Goal: Task Accomplishment & Management: Complete application form

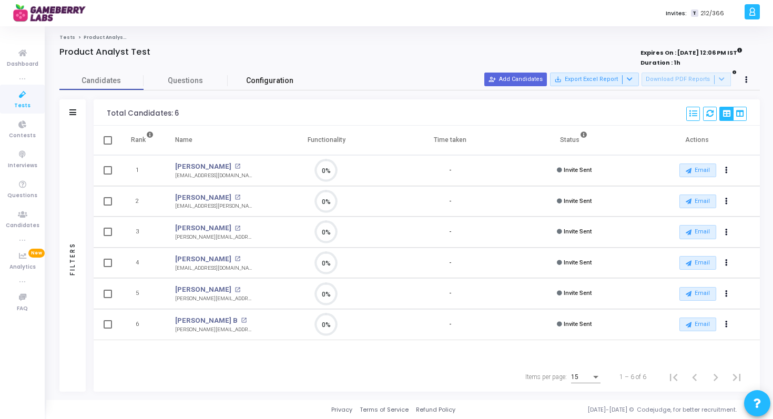
click at [272, 85] on span "Configuration" at bounding box center [269, 80] width 47 height 11
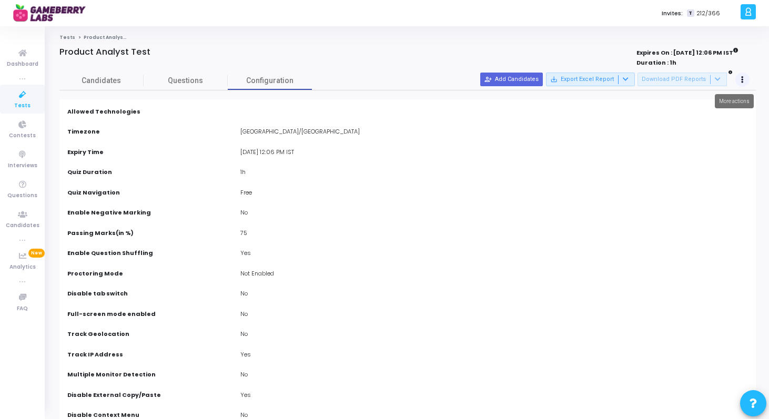
click at [740, 79] on button at bounding box center [742, 80] width 15 height 15
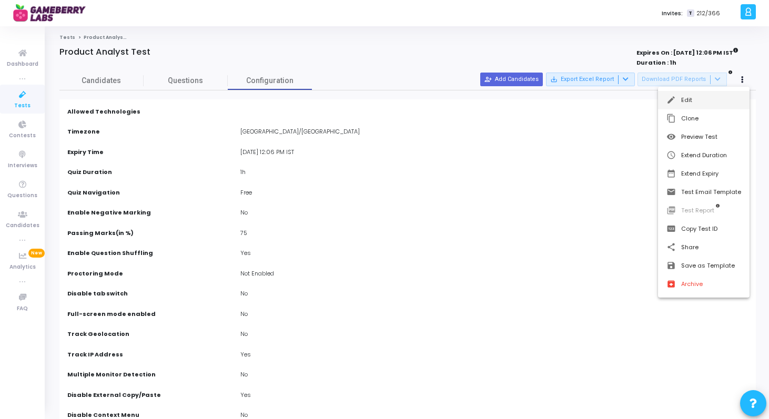
click at [713, 97] on button "edit Edit" at bounding box center [703, 100] width 91 height 18
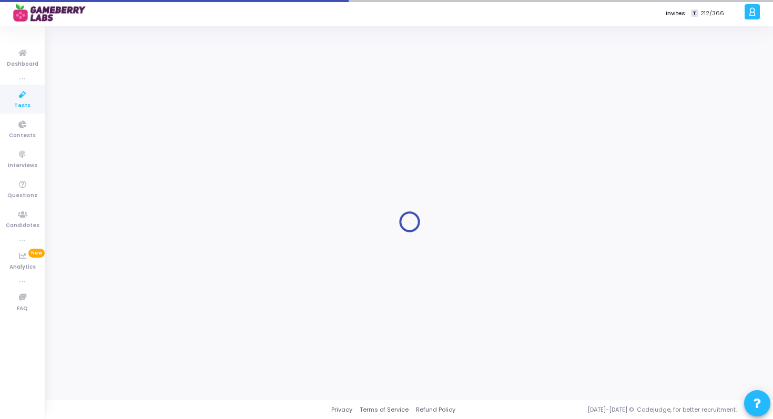
type input "[DATE] 12:06 PM"
type input "75"
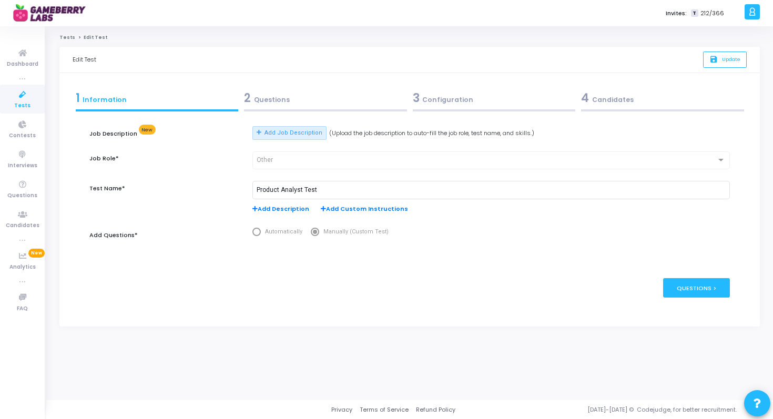
click at [469, 107] on div "3 Configuration" at bounding box center [493, 100] width 169 height 28
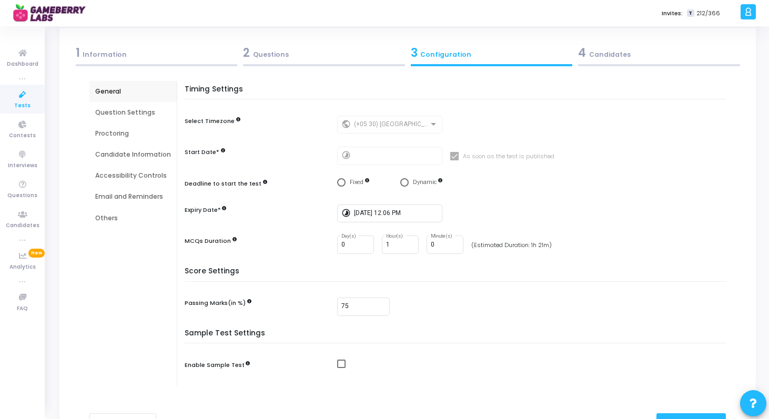
scroll to position [59, 0]
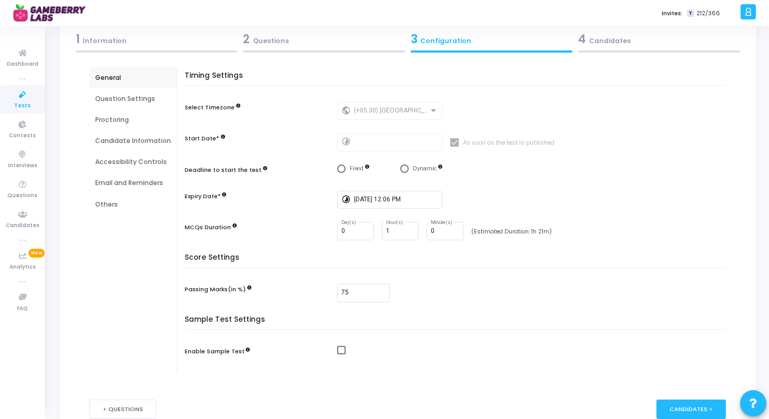
click at [120, 123] on div "Proctoring" at bounding box center [133, 119] width 76 height 9
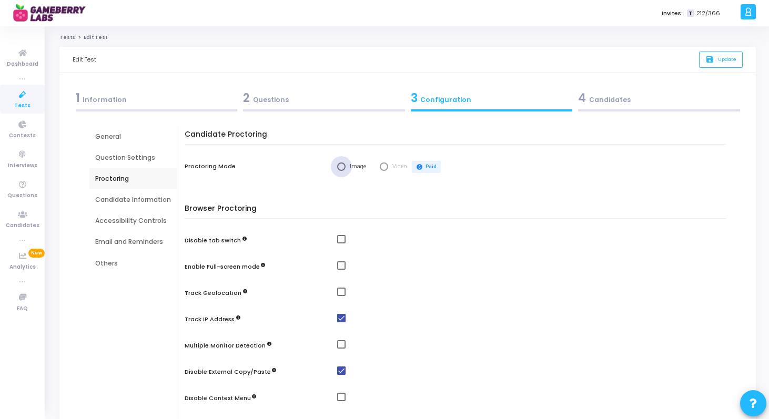
click at [340, 170] on span "Select confirmation" at bounding box center [341, 166] width 8 height 8
click at [340, 170] on input "Image" at bounding box center [341, 166] width 8 height 8
radio input "true"
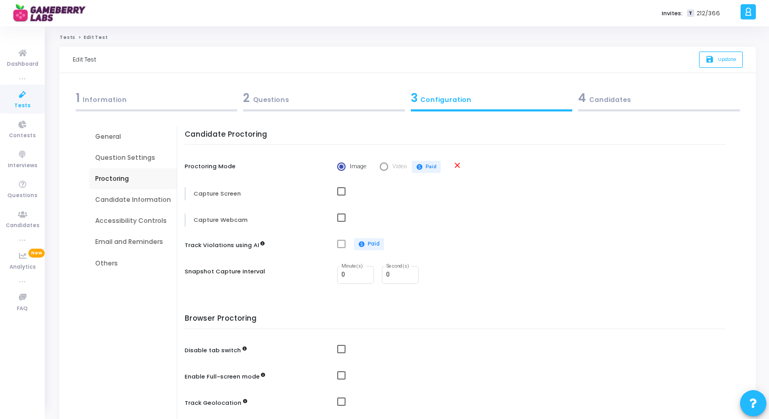
click at [380, 169] on span "Select confirmation" at bounding box center [384, 166] width 8 height 8
click at [383, 168] on span "Select confirmation" at bounding box center [384, 166] width 8 height 8
click at [337, 192] on span at bounding box center [341, 191] width 8 height 8
click at [341, 196] on input "checkbox" at bounding box center [341, 196] width 1 height 1
checkbox input "true"
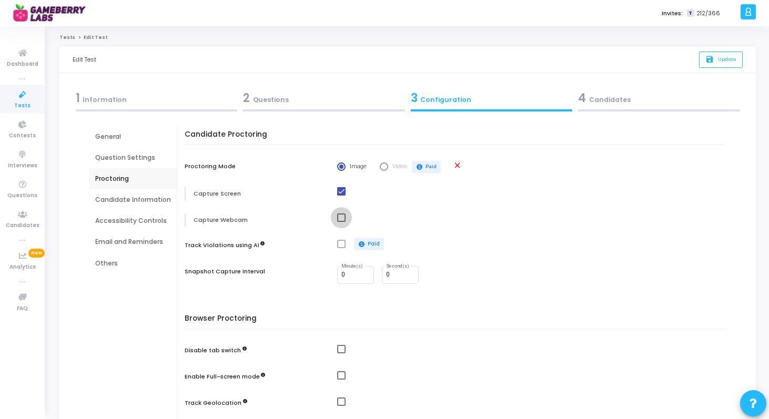
click at [340, 218] on span at bounding box center [341, 217] width 8 height 8
click at [341, 222] on input "checkbox" at bounding box center [341, 222] width 1 height 1
checkbox input "true"
click at [386, 168] on span "Select confirmation" at bounding box center [384, 166] width 8 height 8
click at [377, 167] on mat-radio-group "Image Video paid Paid" at bounding box center [389, 167] width 105 height 12
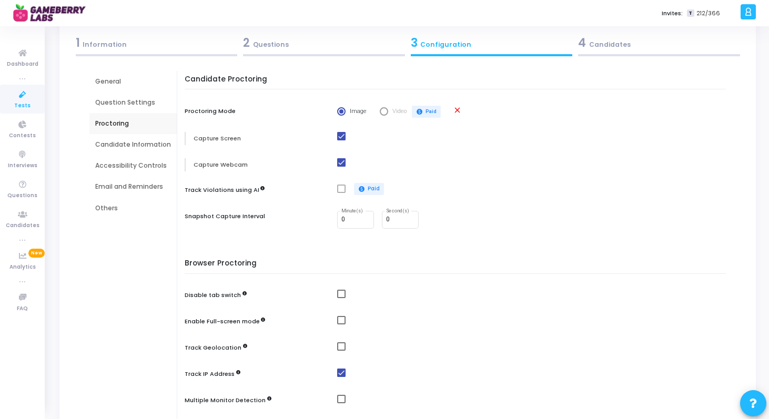
scroll to position [85, 0]
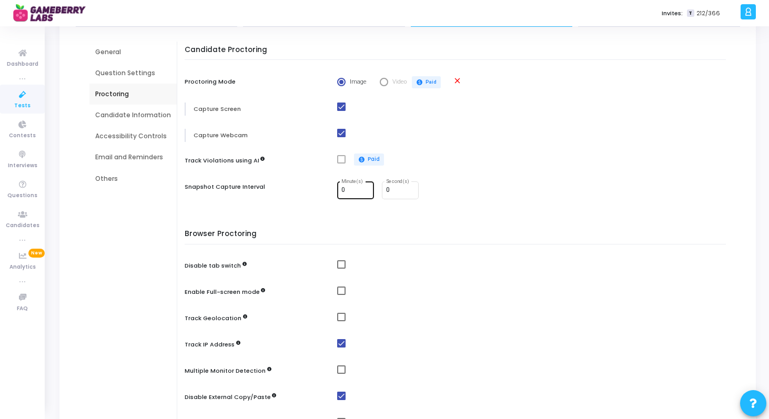
click at [355, 192] on input "0" at bounding box center [355, 190] width 28 height 7
type input "1"
click at [341, 264] on span at bounding box center [341, 264] width 8 height 8
click at [341, 269] on input "checkbox" at bounding box center [341, 269] width 1 height 1
checkbox input "true"
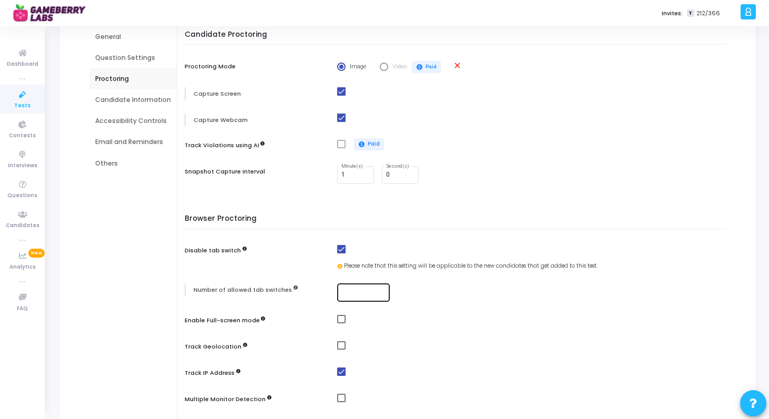
scroll to position [100, 0]
click at [342, 293] on input "number" at bounding box center [363, 291] width 44 height 7
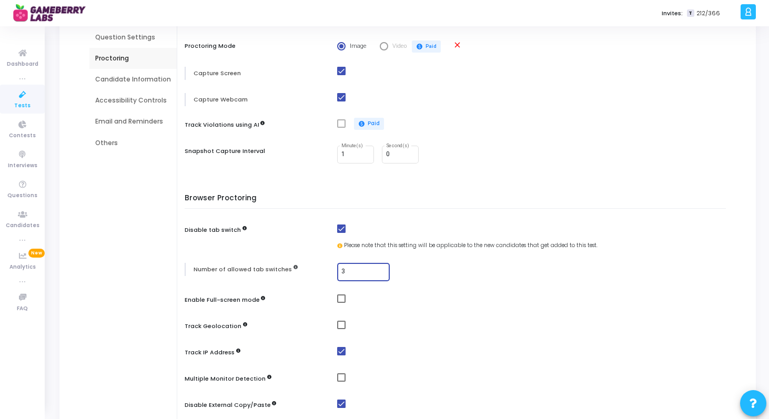
scroll to position [121, 0]
type input "3"
click at [339, 300] on span at bounding box center [341, 297] width 8 height 8
click at [341, 302] on input "checkbox" at bounding box center [341, 302] width 1 height 1
checkbox input "true"
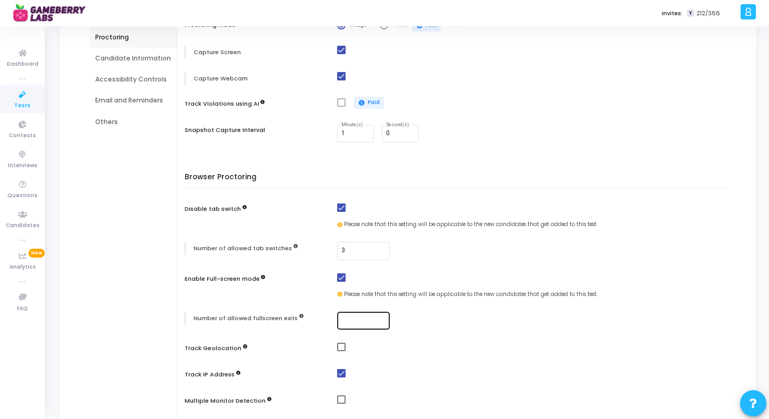
scroll to position [146, 0]
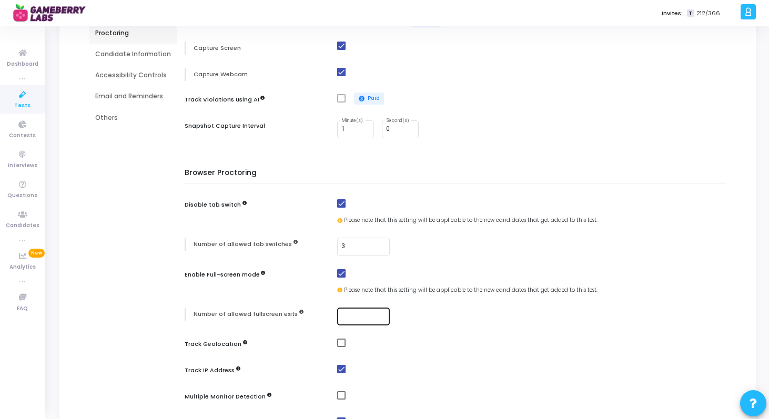
click at [348, 321] on div at bounding box center [363, 315] width 44 height 19
type input "1"
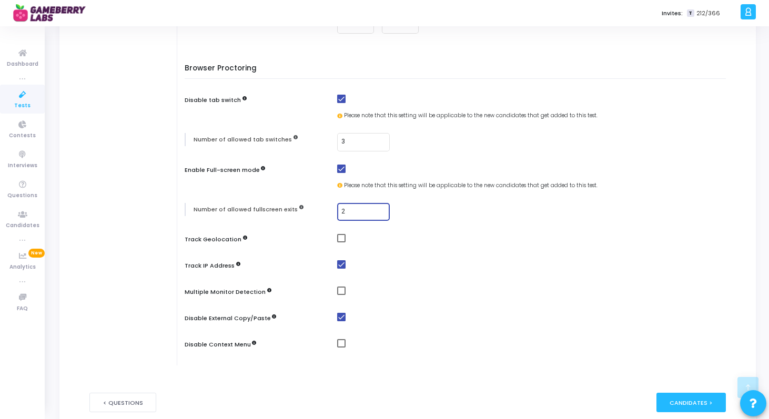
scroll to position [257, 0]
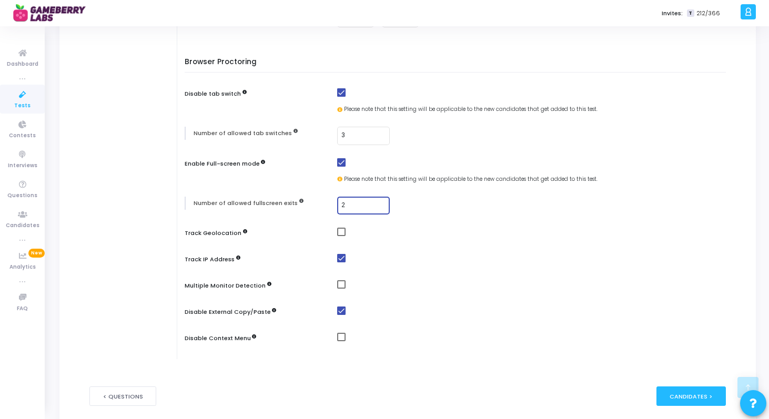
type input "2"
click at [339, 290] on div at bounding box center [534, 286] width 394 height 13
click at [339, 288] on span at bounding box center [341, 284] width 8 height 8
click at [341, 289] on input "checkbox" at bounding box center [341, 289] width 1 height 1
checkbox input "true"
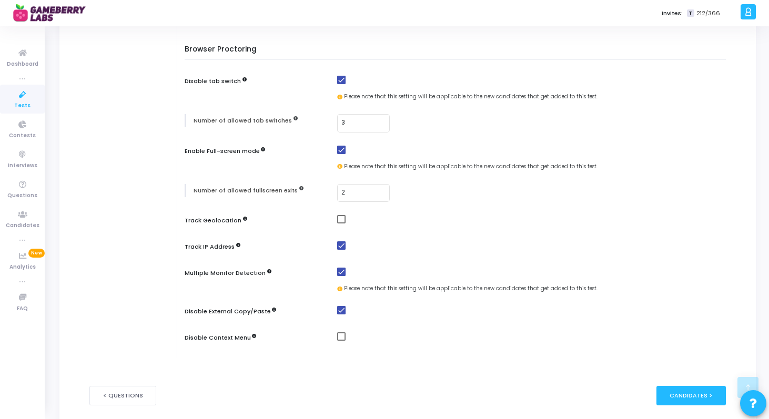
scroll to position [276, 0]
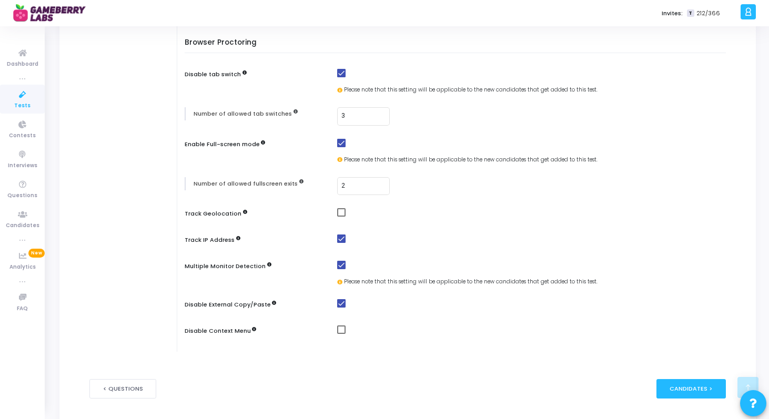
click at [339, 334] on span at bounding box center [341, 329] width 8 height 8
click at [341, 334] on input "checkbox" at bounding box center [341, 334] width 1 height 1
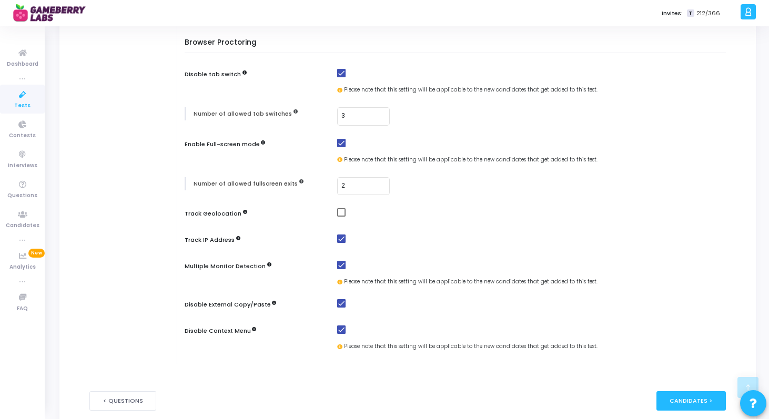
click at [339, 334] on span at bounding box center [341, 329] width 8 height 8
click at [341, 334] on input "checkbox" at bounding box center [341, 334] width 1 height 1
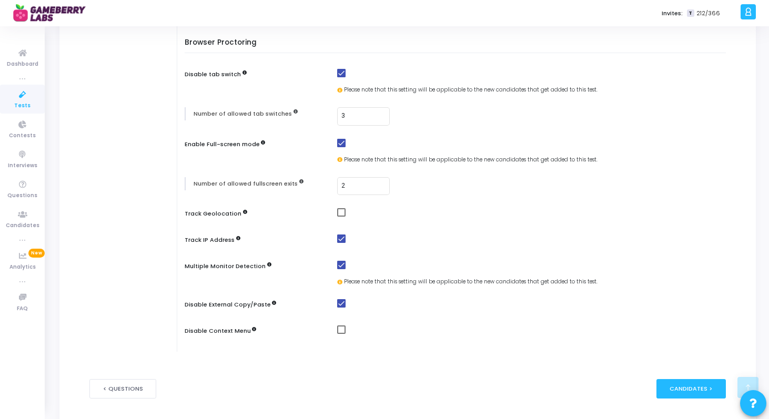
click at [340, 333] on span at bounding box center [341, 329] width 8 height 8
click at [341, 334] on input "checkbox" at bounding box center [341, 334] width 1 height 1
checkbox input "true"
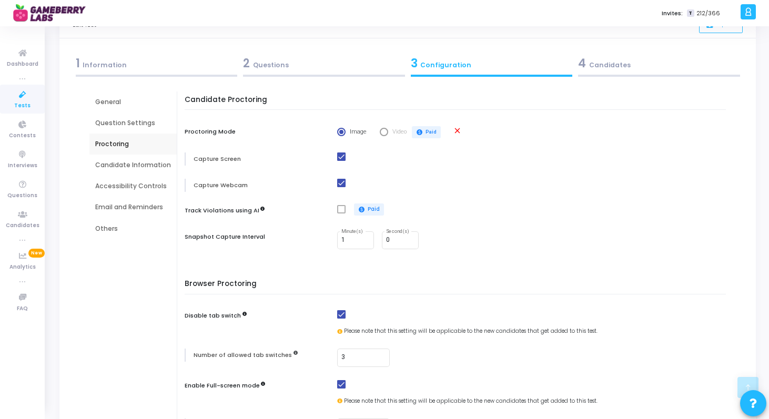
scroll to position [335, 0]
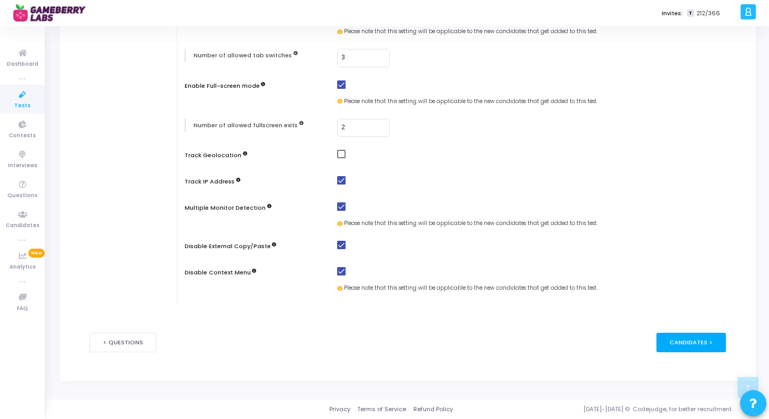
click at [686, 345] on div "Candidates >" at bounding box center [691, 342] width 70 height 19
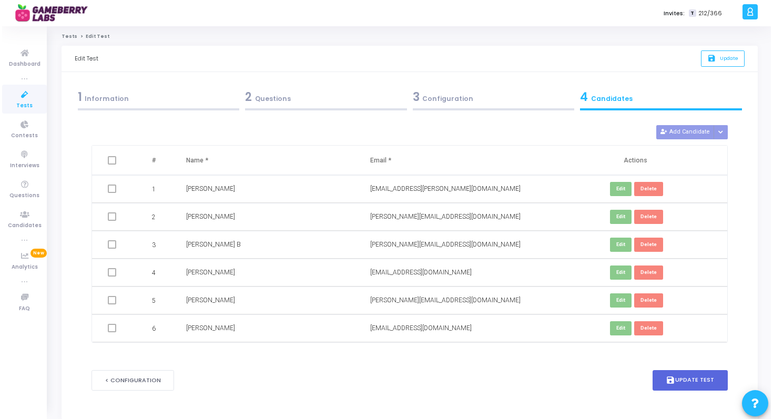
scroll to position [0, 0]
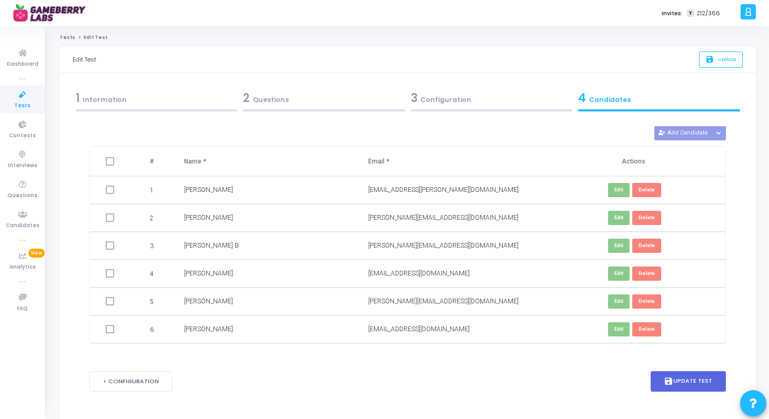
click at [107, 191] on span at bounding box center [110, 190] width 8 height 8
click at [694, 383] on button "save Update Test" at bounding box center [688, 381] width 76 height 21
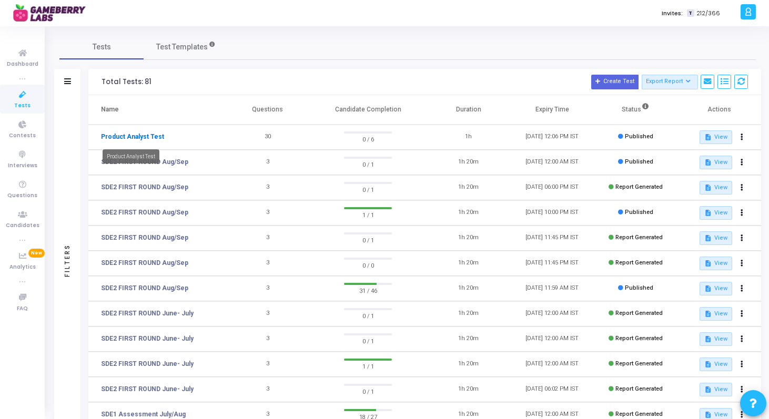
click at [145, 139] on link "Product Analyst Test" at bounding box center [132, 136] width 63 height 9
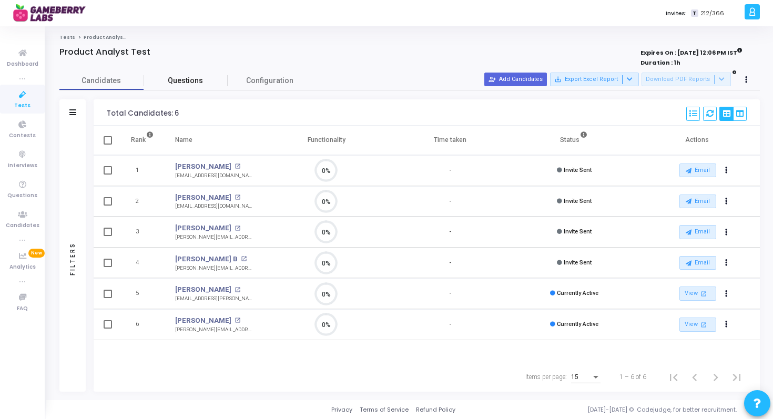
click at [192, 80] on span "Questions" at bounding box center [186, 80] width 84 height 11
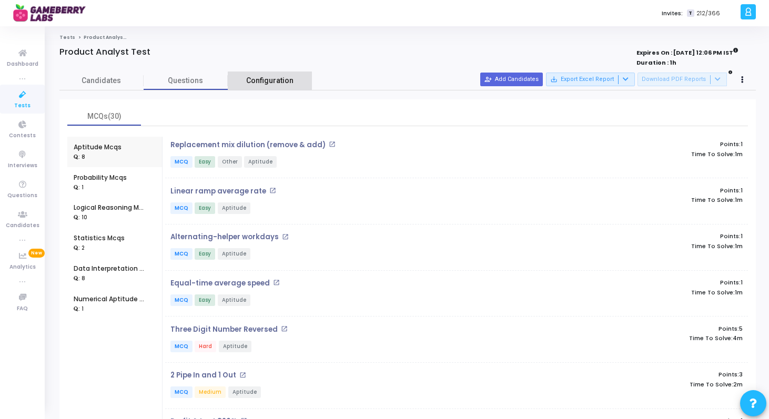
click at [278, 82] on span "Configuration" at bounding box center [269, 80] width 47 height 11
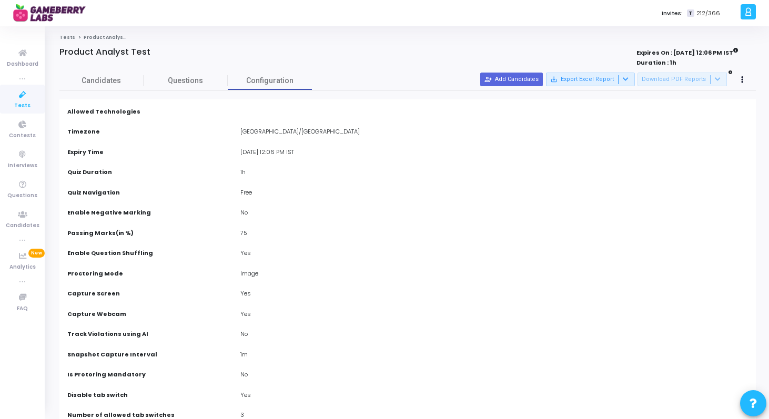
click at [739, 73] on div at bounding box center [742, 80] width 15 height 15
click at [739, 78] on button at bounding box center [742, 80] width 15 height 15
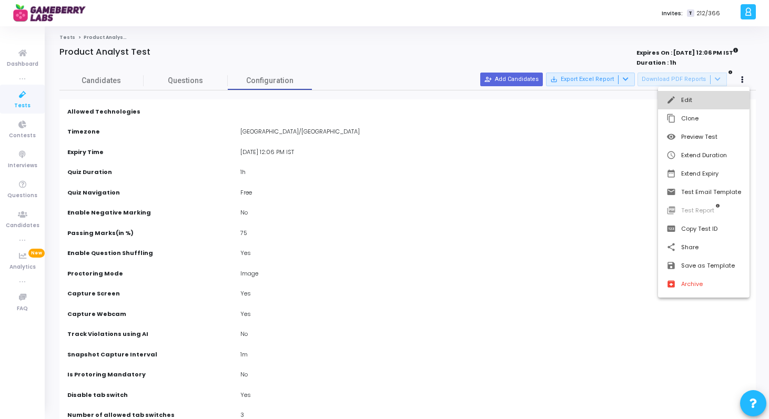
click at [698, 100] on button "edit Edit" at bounding box center [703, 100] width 91 height 18
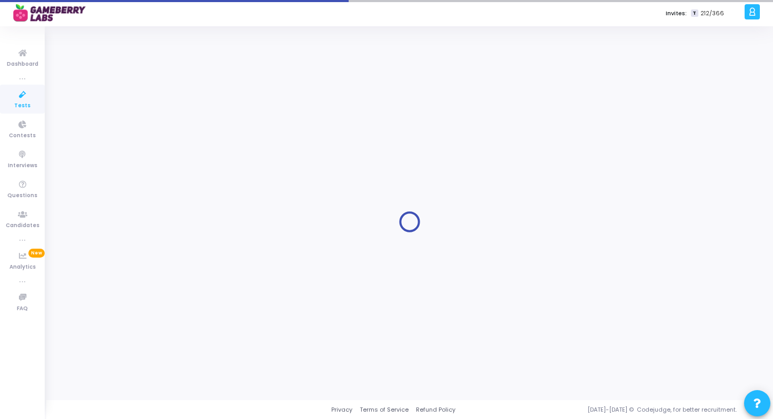
type input "9/30/2025, 12:06 PM"
type input "75"
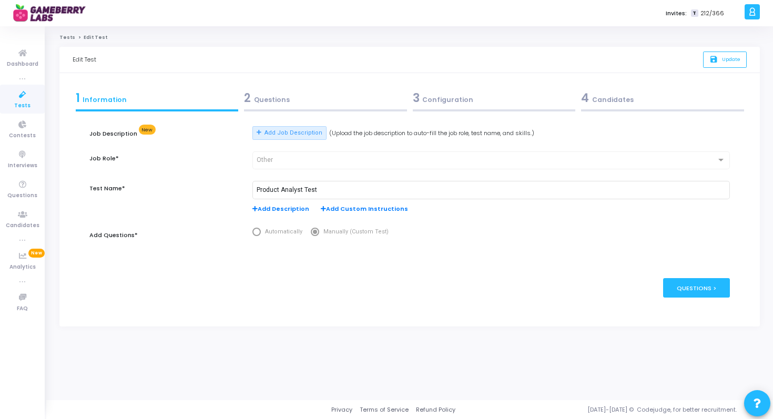
click at [514, 98] on div "3 Configuration" at bounding box center [494, 97] width 163 height 17
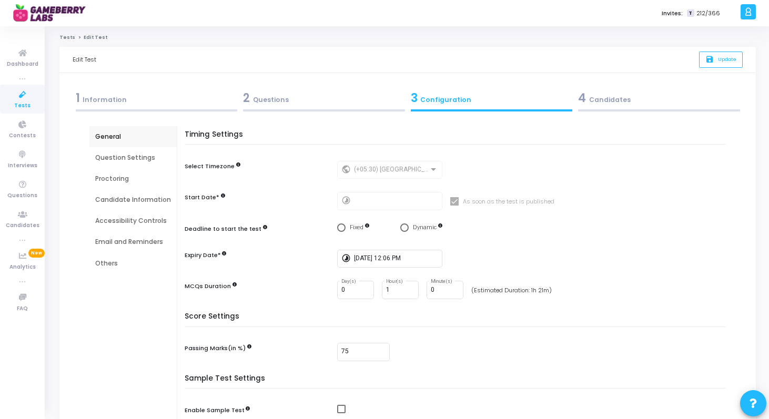
click at [144, 158] on div "Question Settings" at bounding box center [133, 157] width 76 height 9
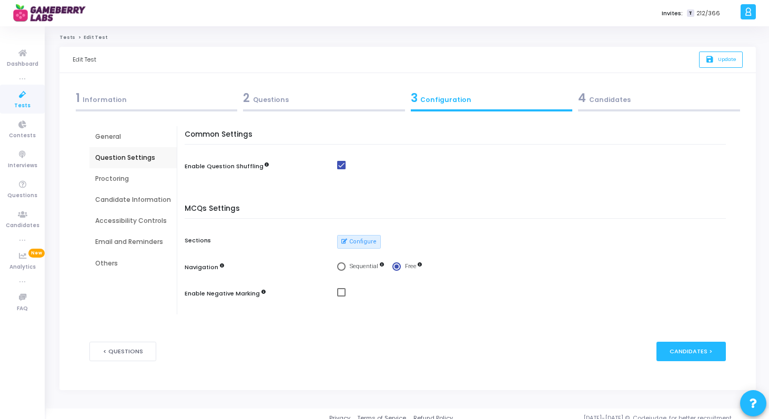
click at [122, 177] on div "Proctoring" at bounding box center [133, 178] width 76 height 9
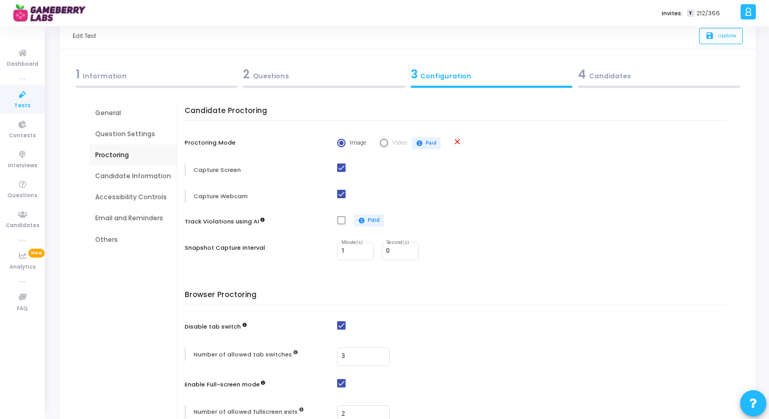
scroll to position [25, 0]
click at [121, 175] on div "Candidate Information" at bounding box center [133, 174] width 76 height 9
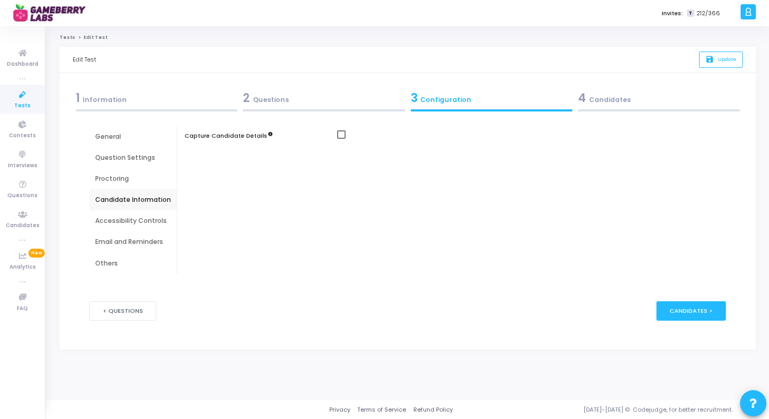
scroll to position [0, 0]
click at [126, 219] on div "Accessibility Controls" at bounding box center [133, 220] width 76 height 9
click at [129, 237] on div "Email and Reminders" at bounding box center [133, 241] width 76 height 9
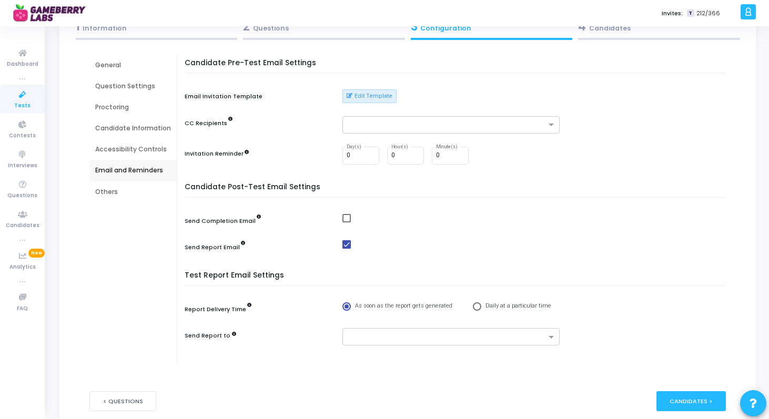
scroll to position [78, 0]
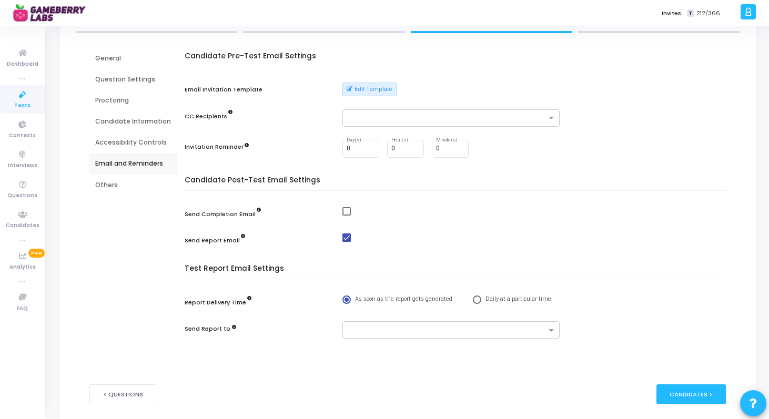
click at [130, 122] on div "Candidate Information" at bounding box center [133, 121] width 76 height 9
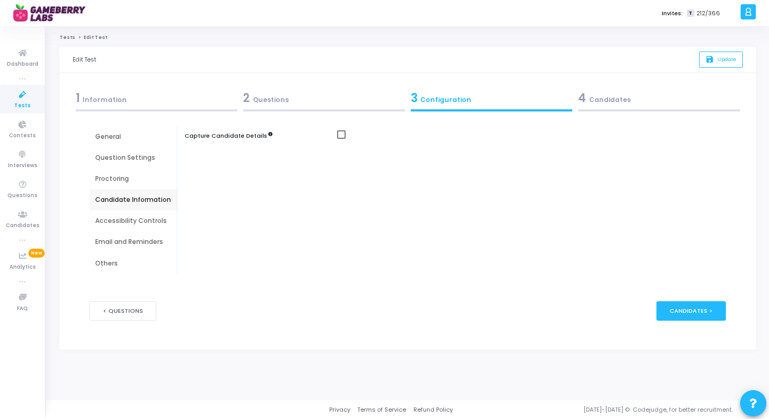
scroll to position [0, 0]
click at [126, 174] on div "Proctoring" at bounding box center [133, 178] width 76 height 9
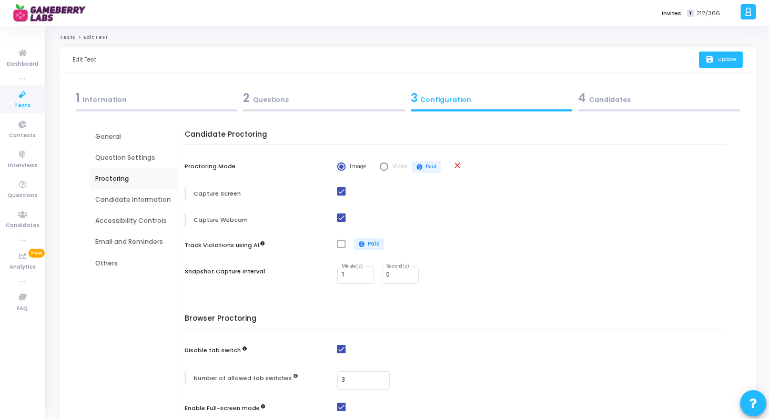
click at [718, 65] on button "save Update" at bounding box center [721, 60] width 44 height 16
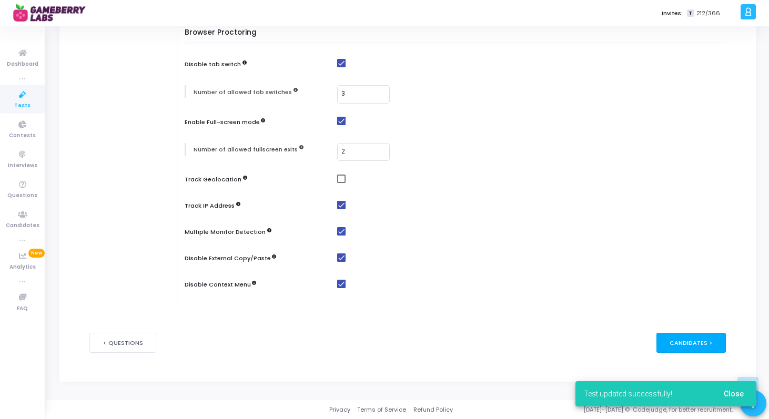
click at [679, 341] on div "Candidates >" at bounding box center [691, 342] width 70 height 19
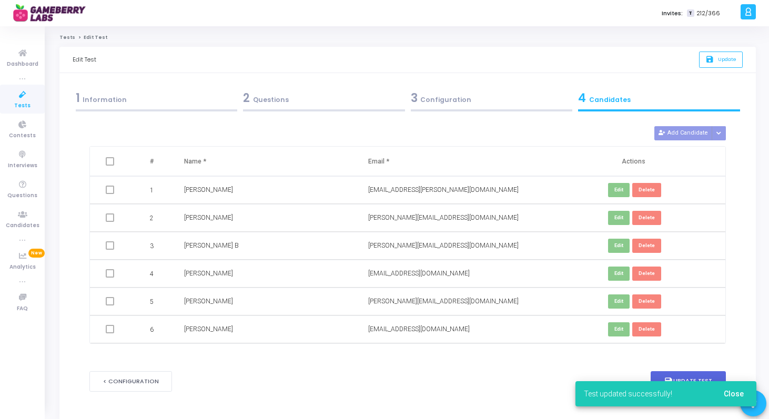
click at [111, 158] on span at bounding box center [110, 161] width 8 height 8
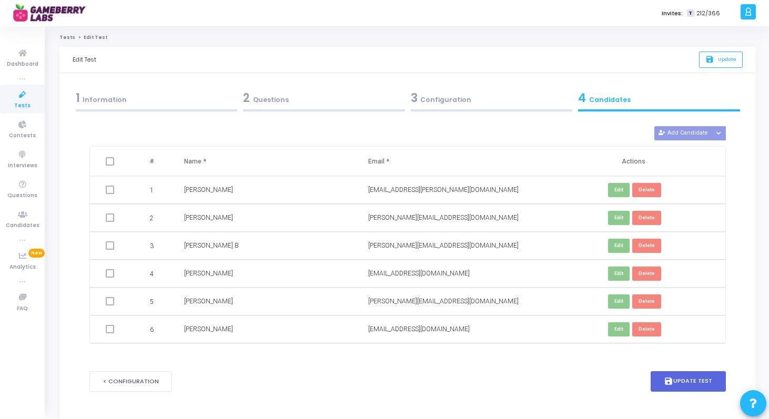
click at [111, 158] on span at bounding box center [110, 161] width 8 height 8
click at [109, 161] on span at bounding box center [110, 161] width 8 height 8
click at [682, 382] on button "save Update Test" at bounding box center [688, 381] width 76 height 21
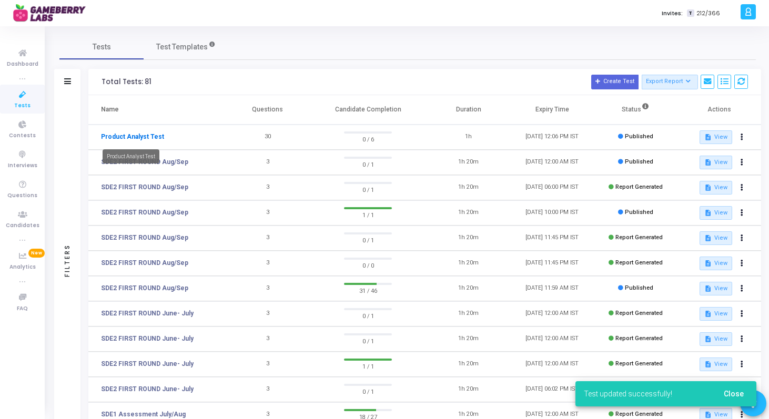
click at [160, 139] on link "Product Analyst Test" at bounding box center [132, 136] width 63 height 9
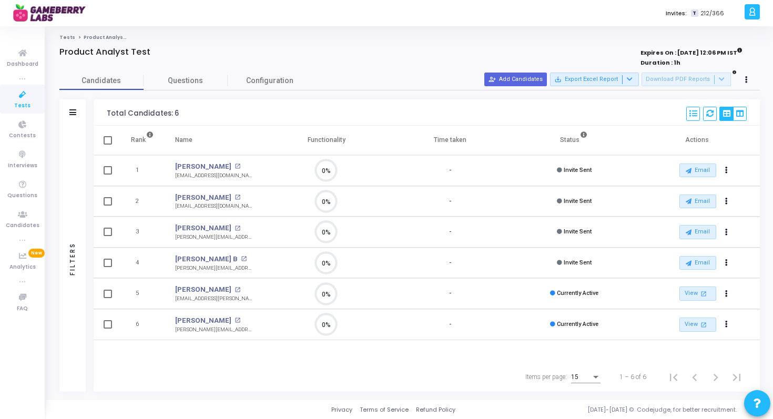
scroll to position [22, 27]
click at [517, 71] on div "Candidates Questions Configuration" at bounding box center [409, 80] width 700 height 18
click at [518, 79] on button "person_add_alt Add Candidates" at bounding box center [515, 80] width 63 height 14
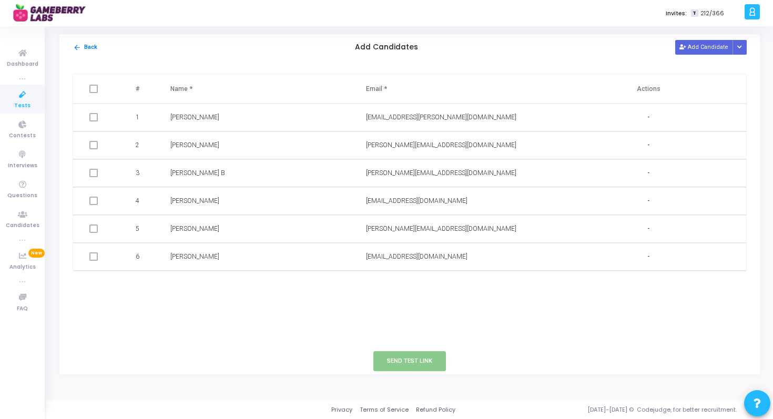
click at [96, 85] on span at bounding box center [93, 89] width 8 height 8
click at [93, 102] on th at bounding box center [95, 88] width 44 height 29
click at [93, 115] on span at bounding box center [93, 117] width 8 height 8
click at [83, 45] on button "arrow_back Back" at bounding box center [85, 48] width 25 height 10
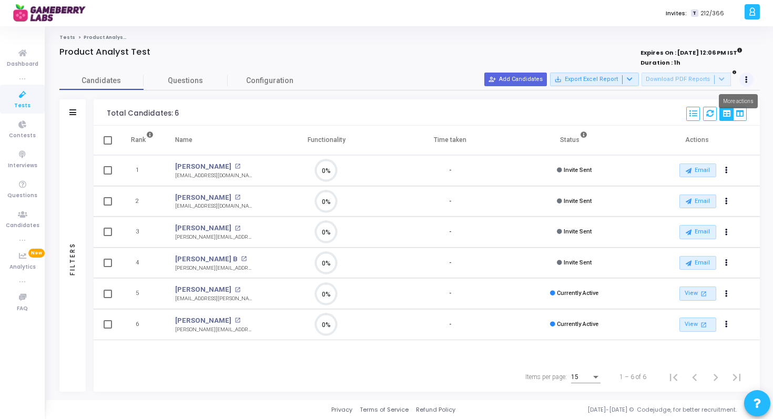
click at [742, 79] on button at bounding box center [746, 80] width 15 height 15
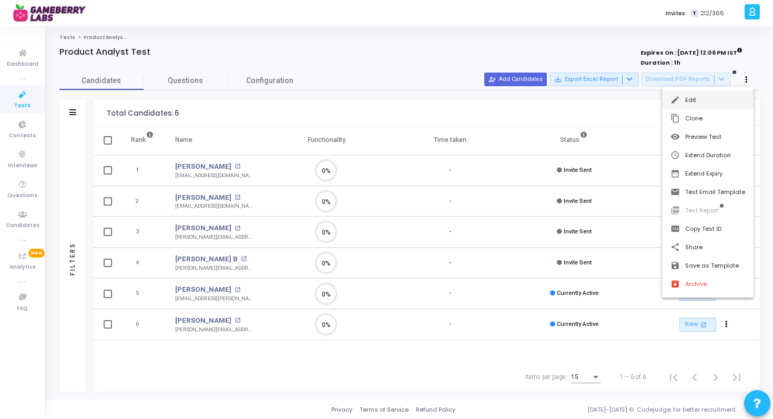
click at [704, 106] on button "edit Edit" at bounding box center [707, 100] width 91 height 18
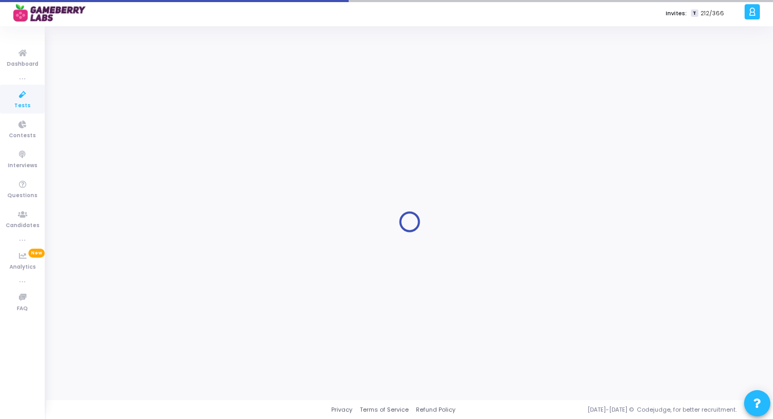
type input "Product Analyst Test"
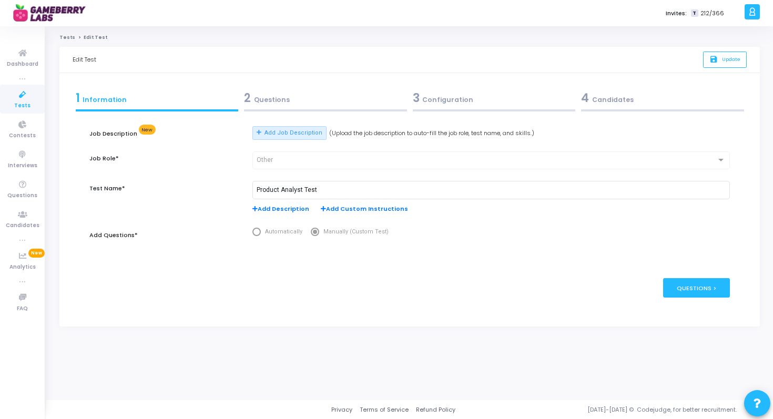
click at [616, 98] on div "4 Candidates" at bounding box center [662, 97] width 163 height 17
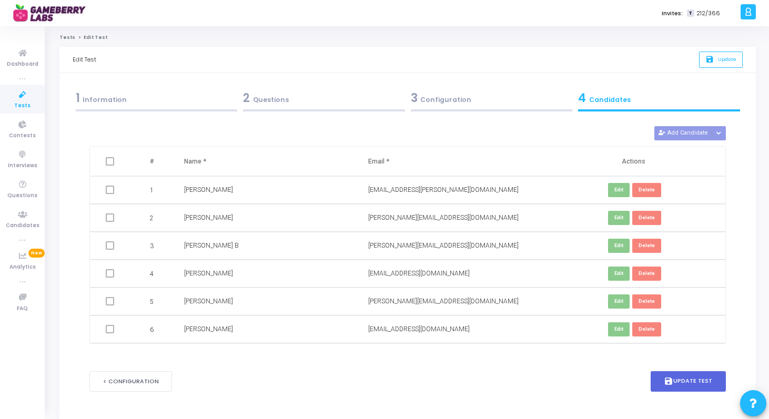
click at [112, 163] on span at bounding box center [110, 161] width 8 height 8
click at [107, 160] on span at bounding box center [110, 161] width 8 height 8
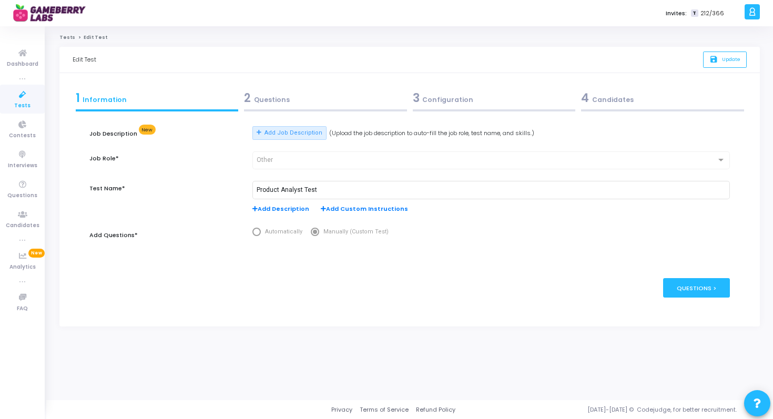
click at [635, 88] on div "4 Candidates" at bounding box center [662, 100] width 169 height 28
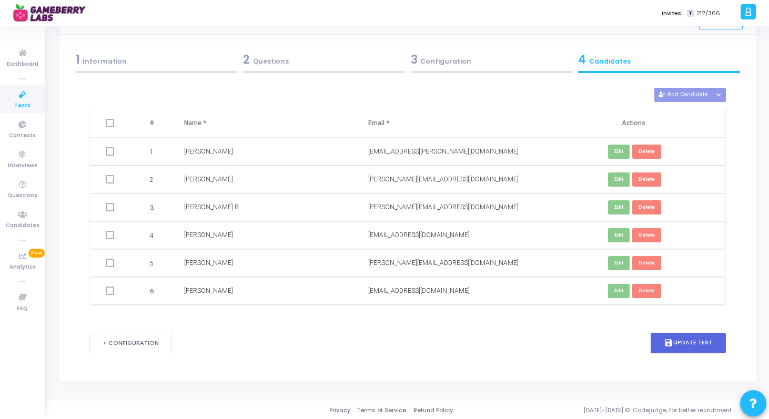
scroll to position [39, 0]
click at [682, 349] on button "save Update Test" at bounding box center [688, 342] width 76 height 21
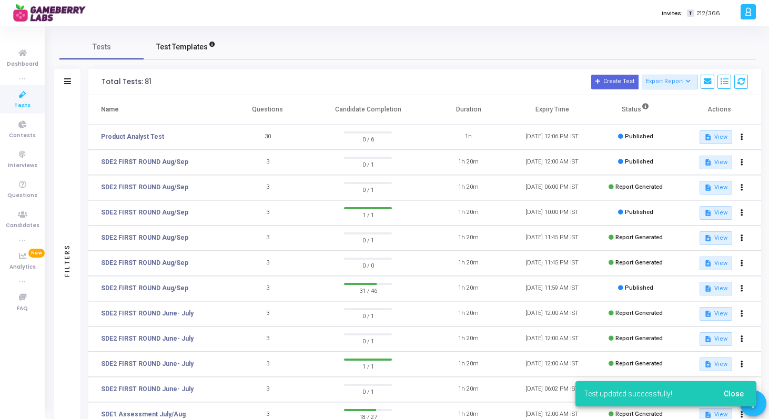
click at [189, 45] on span "Test Templates" at bounding box center [182, 47] width 52 height 11
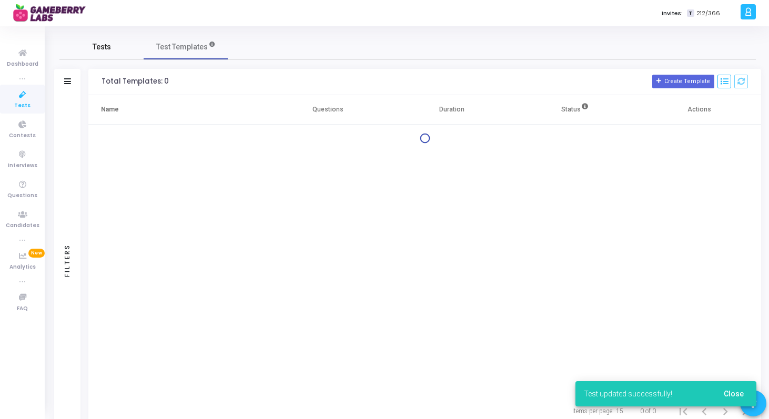
click at [102, 46] on span "Tests" at bounding box center [102, 47] width 18 height 11
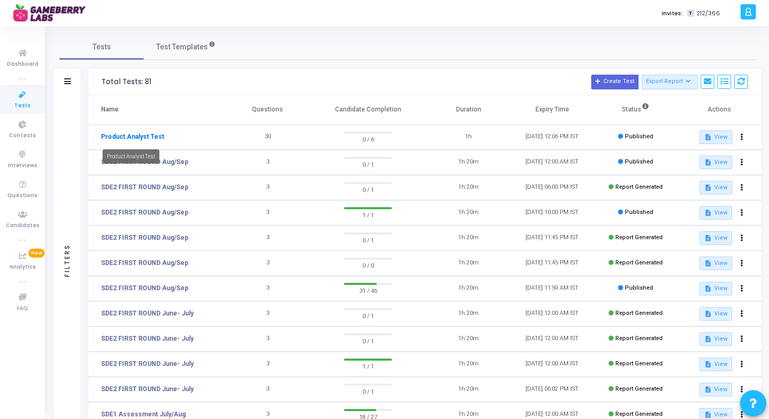
click at [156, 136] on link "Product Analyst Test" at bounding box center [132, 136] width 63 height 9
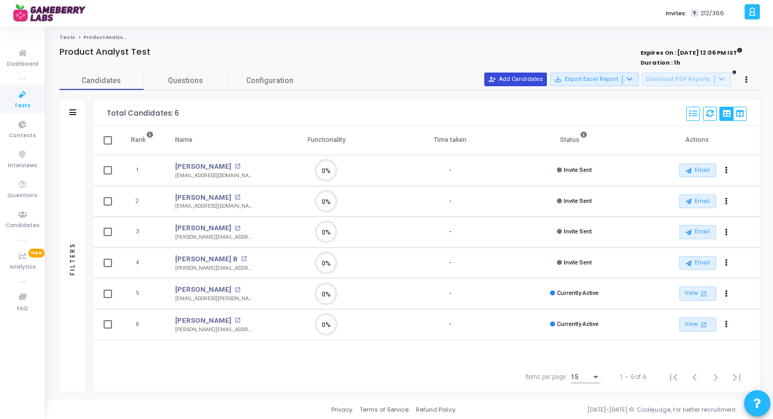
click at [520, 83] on button "person_add_alt Add Candidates" at bounding box center [515, 80] width 63 height 14
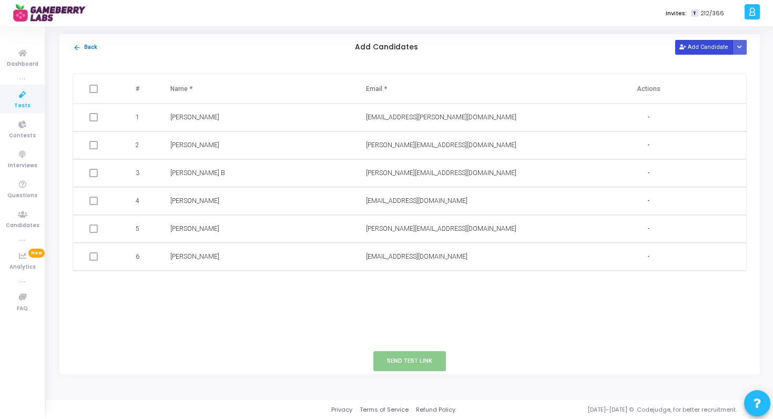
click at [713, 48] on button "Add Candidate" at bounding box center [704, 47] width 58 height 14
click at [226, 283] on input "text" at bounding box center [230, 284] width 120 height 17
type input "Aman"
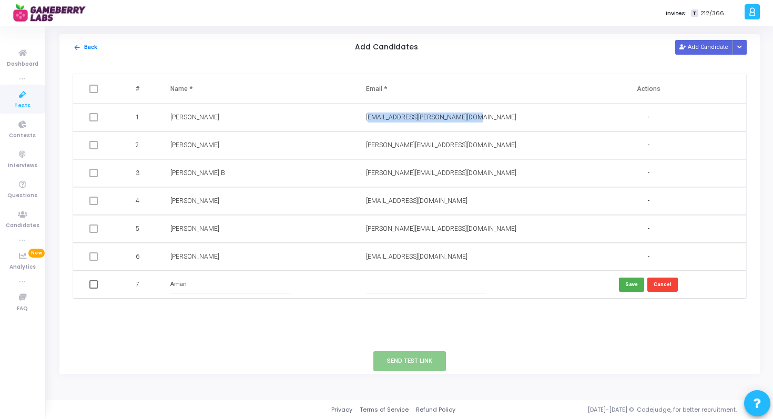
drag, startPoint x: 478, startPoint y: 119, endPoint x: 360, endPoint y: 121, distance: 118.3
click at [359, 121] on td "[EMAIL_ADDRESS][PERSON_NAME][DOMAIN_NAME]" at bounding box center [453, 118] width 196 height 28
copy span "[EMAIL_ADDRESS][PERSON_NAME][DOMAIN_NAME]"
click at [388, 290] on input "text" at bounding box center [426, 284] width 120 height 17
paste input "[EMAIL_ADDRESS][PERSON_NAME][DOMAIN_NAME]"
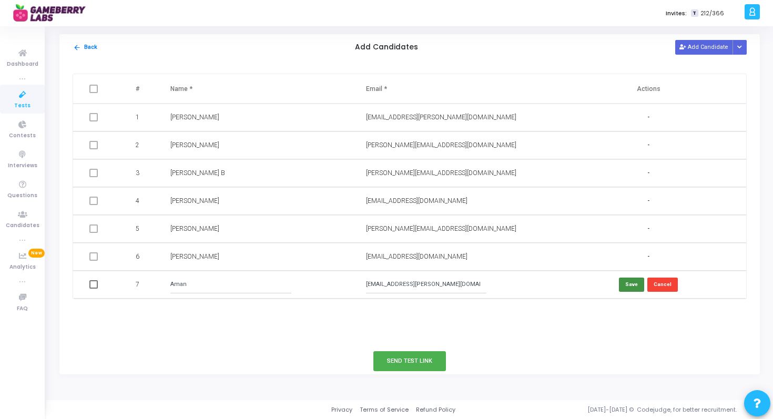
type input "[EMAIL_ADDRESS][PERSON_NAME][DOMAIN_NAME]"
click at [636, 284] on button "Save" at bounding box center [631, 285] width 25 height 14
click at [662, 283] on button "Cancel" at bounding box center [662, 285] width 30 height 14
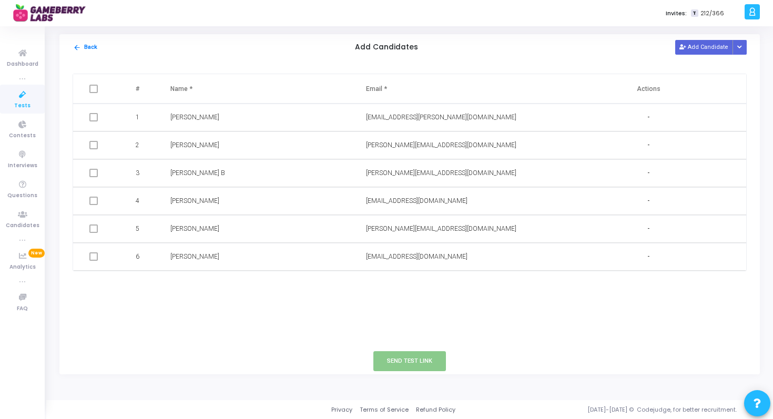
click at [94, 122] on td at bounding box center [95, 118] width 44 height 28
click at [696, 43] on button "Add Candidate" at bounding box center [704, 47] width 58 height 14
click at [272, 290] on input "text" at bounding box center [230, 284] width 120 height 17
click at [81, 50] on button "arrow_back Back" at bounding box center [85, 48] width 25 height 10
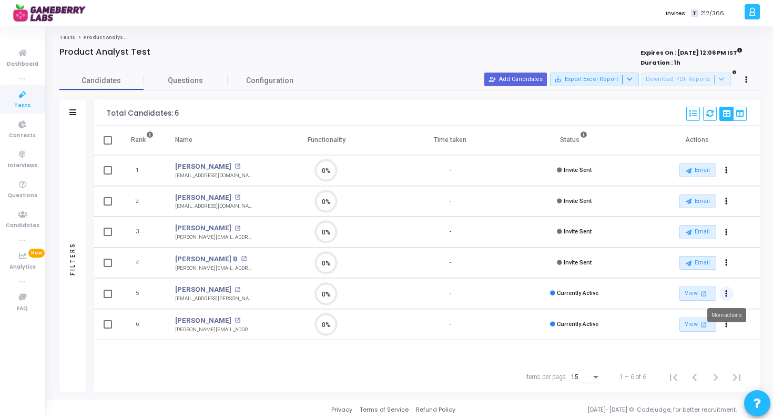
click at [730, 291] on button "Actions" at bounding box center [726, 293] width 15 height 15
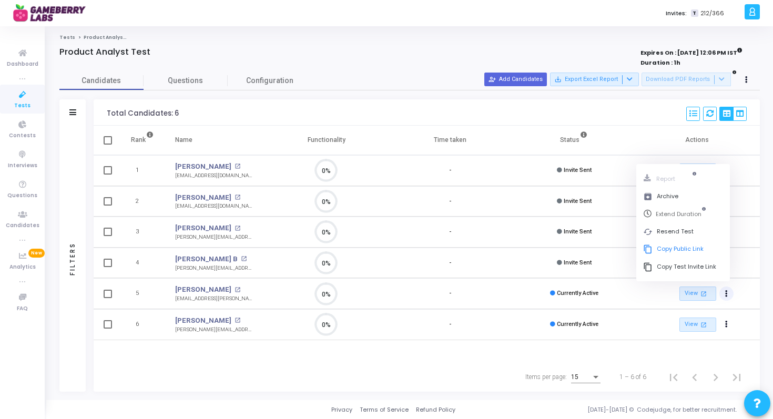
click at [561, 348] on div "Rank Name Functionality Time taken Status Actions 1 Aastha Bharadwaj open_in_ne…" at bounding box center [427, 244] width 666 height 237
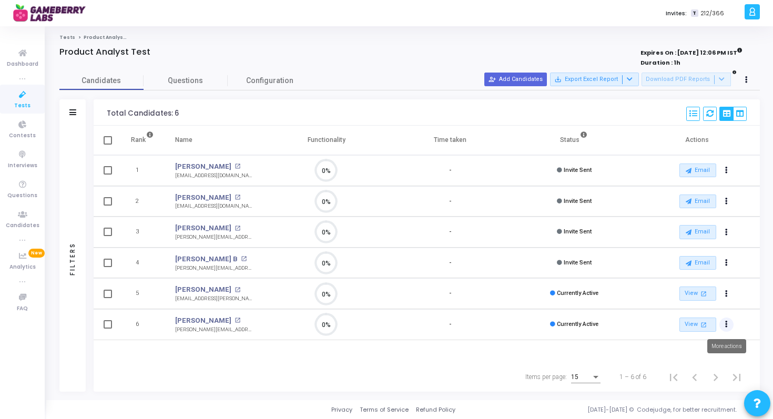
click at [726, 324] on icon "Actions" at bounding box center [726, 324] width 3 height 5
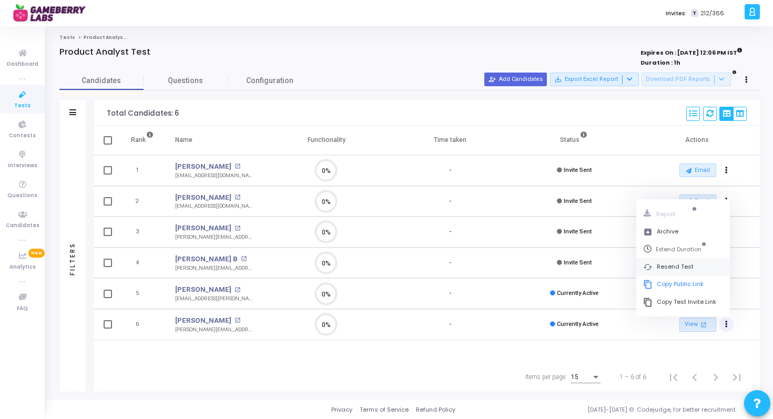
click at [699, 265] on button "cached Resend Test" at bounding box center [683, 266] width 94 height 17
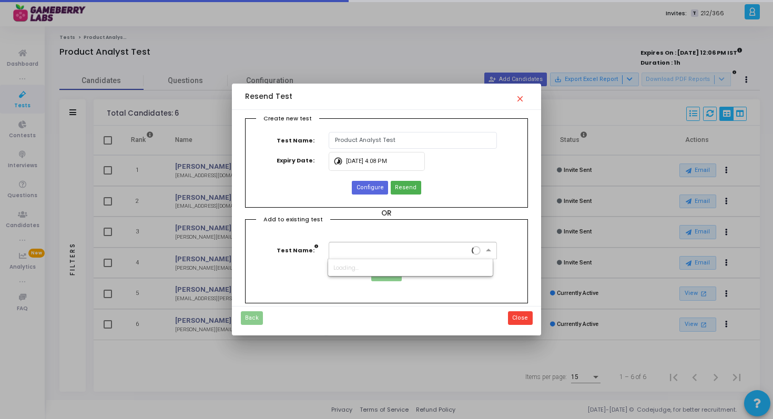
click at [383, 251] on input "text" at bounding box center [402, 249] width 136 height 9
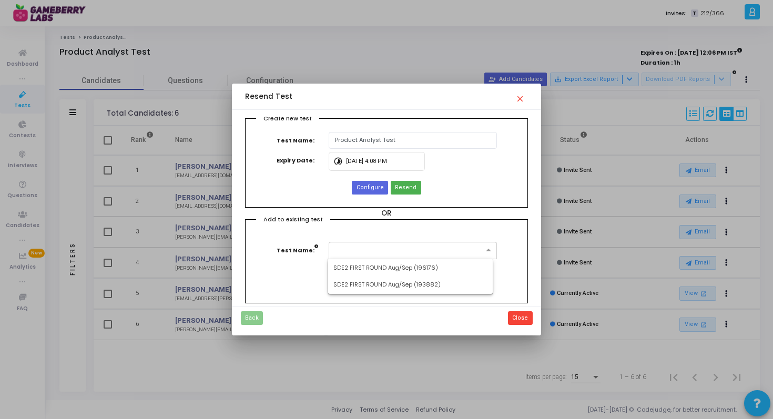
click at [383, 251] on input "text" at bounding box center [402, 249] width 136 height 9
click at [479, 227] on div "Add to existing test Test Name: Resend" at bounding box center [386, 261] width 283 height 84
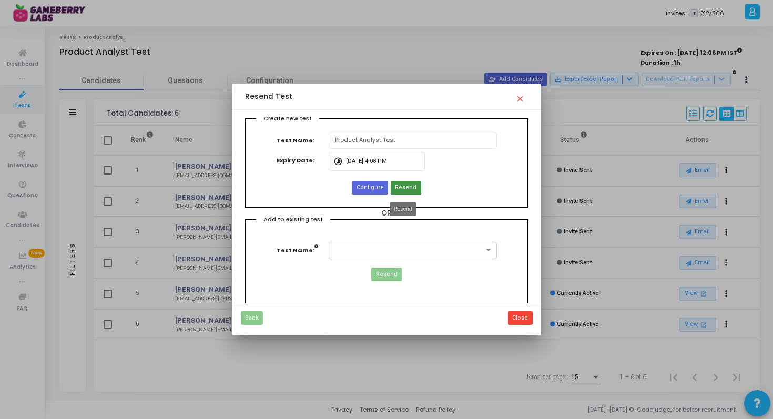
click at [397, 188] on span "Resend" at bounding box center [406, 187] width 22 height 9
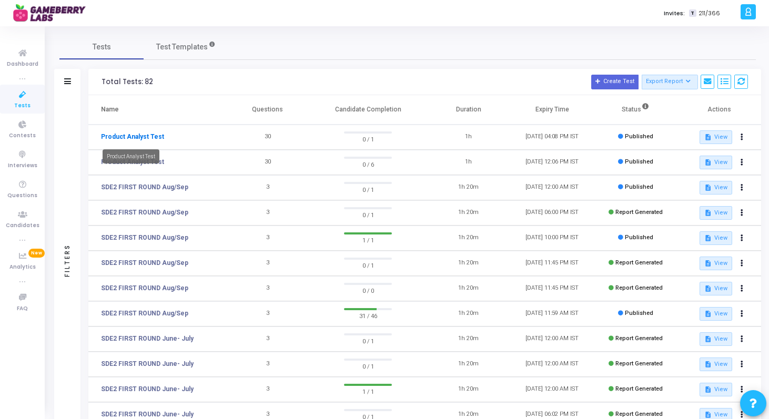
click at [134, 140] on link "Product Analyst Test" at bounding box center [132, 136] width 63 height 9
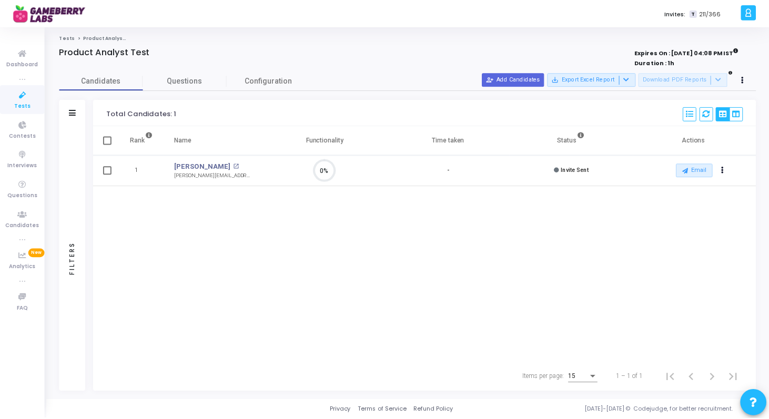
scroll to position [22, 27]
click at [536, 77] on button "person_add_alt Add Candidates" at bounding box center [515, 80] width 63 height 14
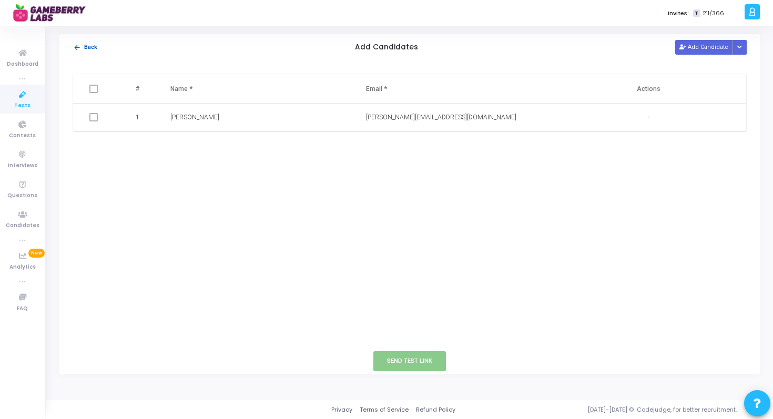
click at [76, 46] on mat-icon "arrow_back" at bounding box center [77, 48] width 8 height 8
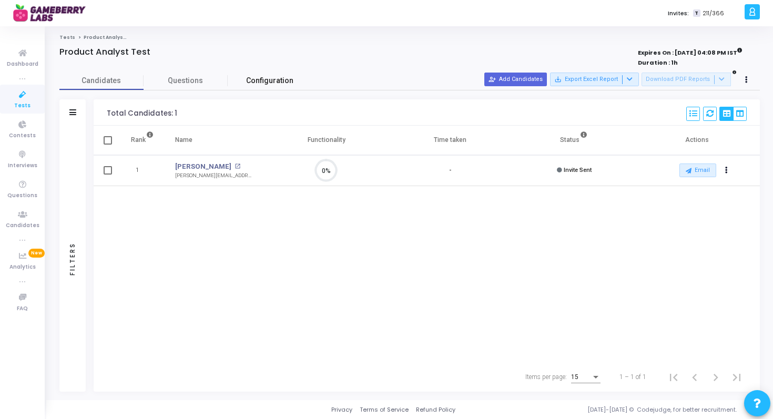
click at [257, 77] on span "Configuration" at bounding box center [269, 80] width 47 height 11
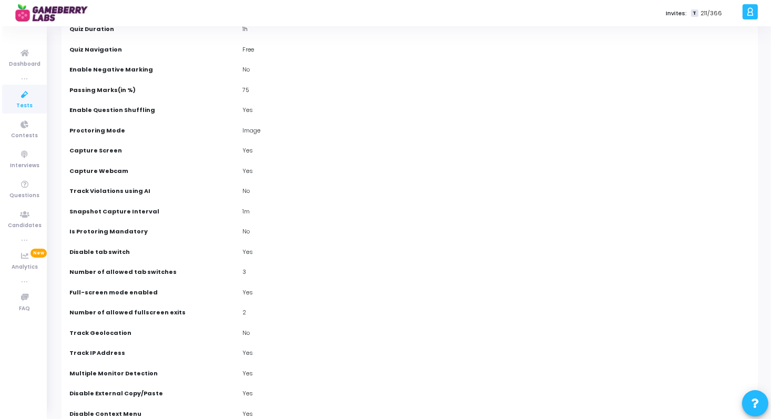
scroll to position [0, 0]
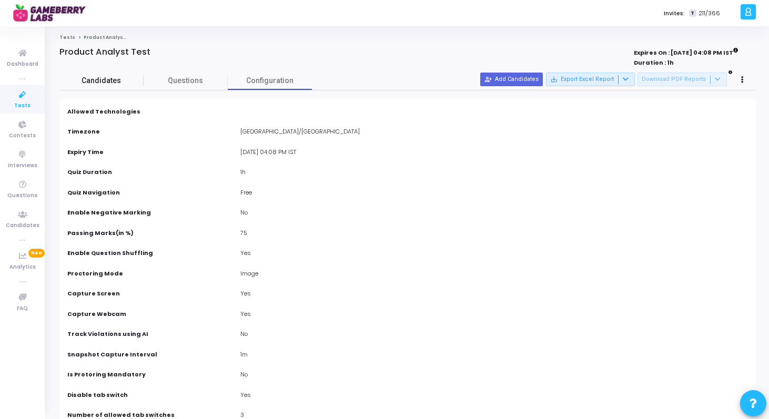
click at [96, 72] on link "Candidates" at bounding box center [101, 80] width 84 height 18
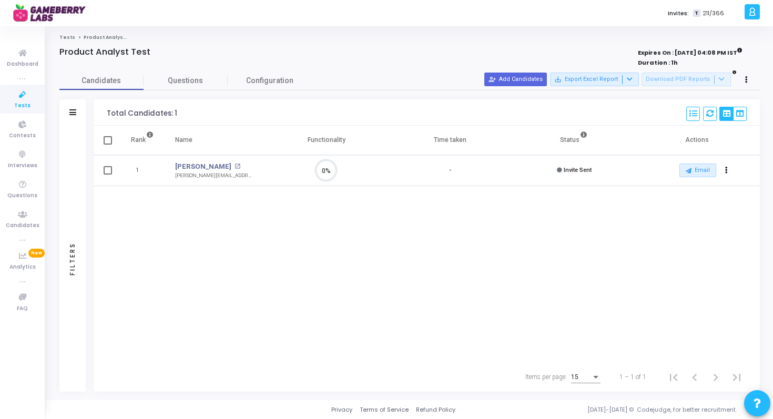
click at [70, 39] on link "Tests" at bounding box center [67, 37] width 16 height 6
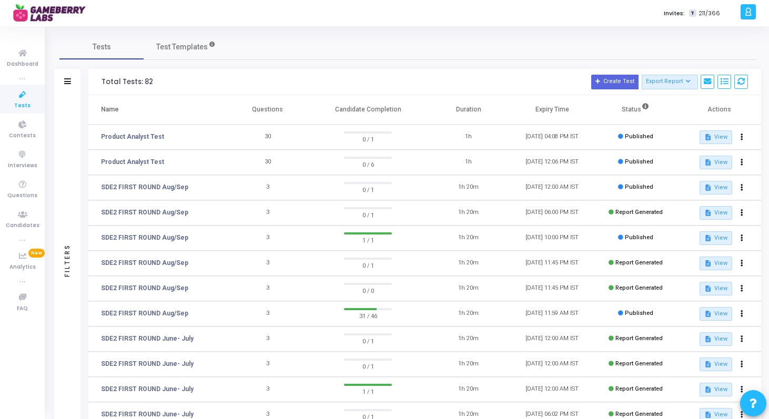
click at [437, 160] on td "1h" at bounding box center [468, 162] width 84 height 25
click at [137, 165] on link "Product Analyst Test" at bounding box center [132, 161] width 63 height 9
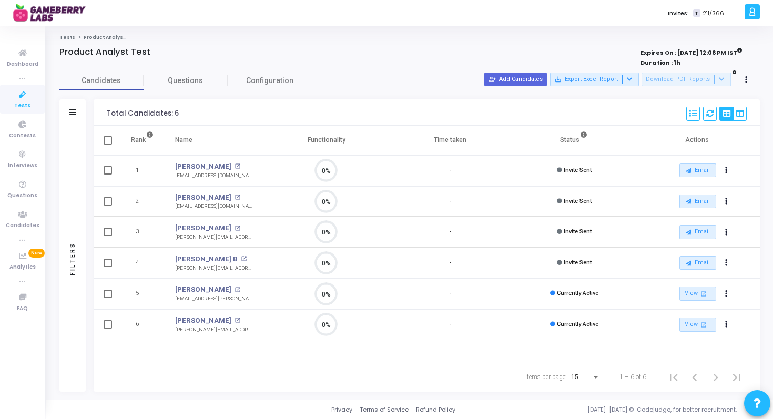
scroll to position [22, 27]
click at [723, 292] on button "Actions" at bounding box center [726, 293] width 15 height 15
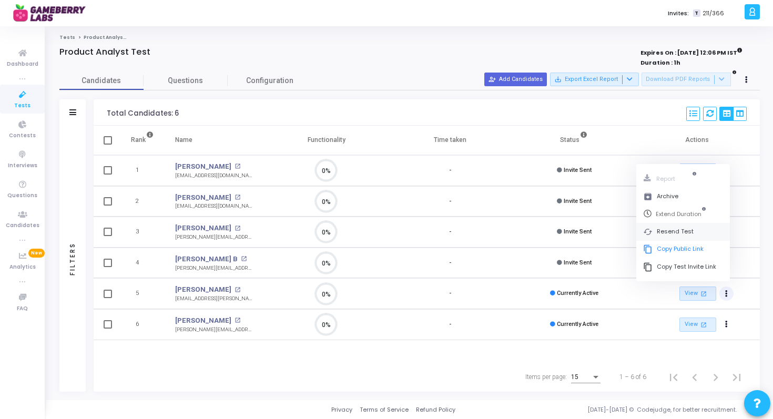
click at [683, 229] on button "cached Resend Test" at bounding box center [683, 231] width 94 height 17
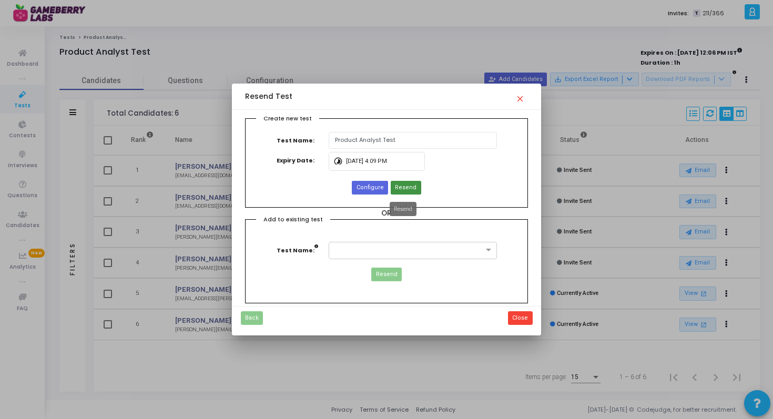
click at [396, 187] on span "Resend" at bounding box center [406, 187] width 22 height 9
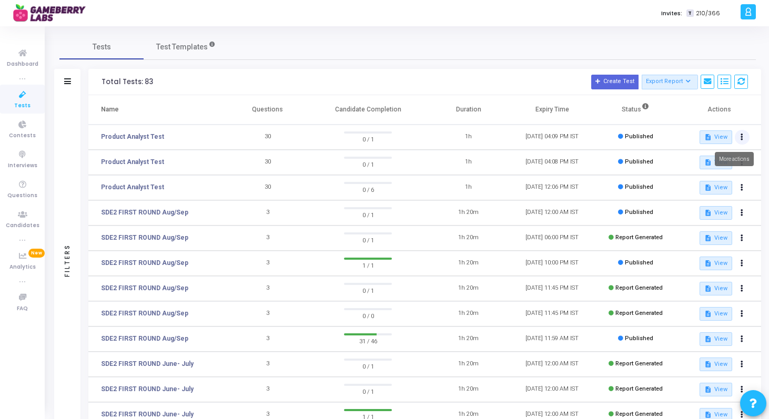
click at [742, 138] on icon at bounding box center [741, 137] width 3 height 5
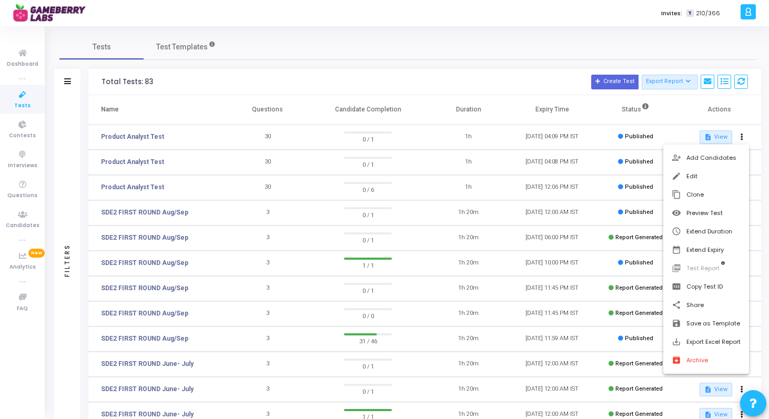
click at [462, 169] on div at bounding box center [384, 209] width 769 height 419
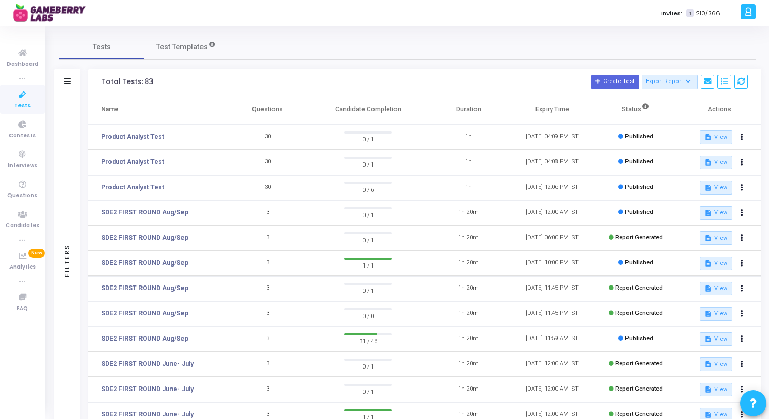
click at [409, 185] on td "0 / 6" at bounding box center [367, 187] width 117 height 25
click at [125, 183] on link "Product Analyst Test" at bounding box center [132, 186] width 63 height 9
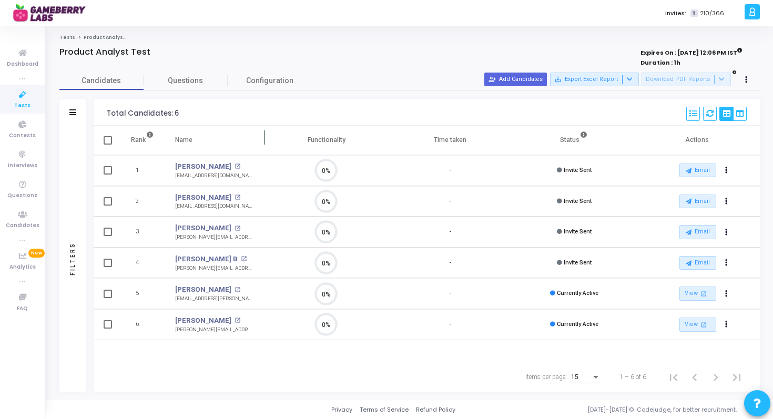
scroll to position [22, 27]
click at [708, 117] on button at bounding box center [710, 114] width 14 height 14
click at [693, 321] on link "View open_in_new" at bounding box center [697, 325] width 37 height 14
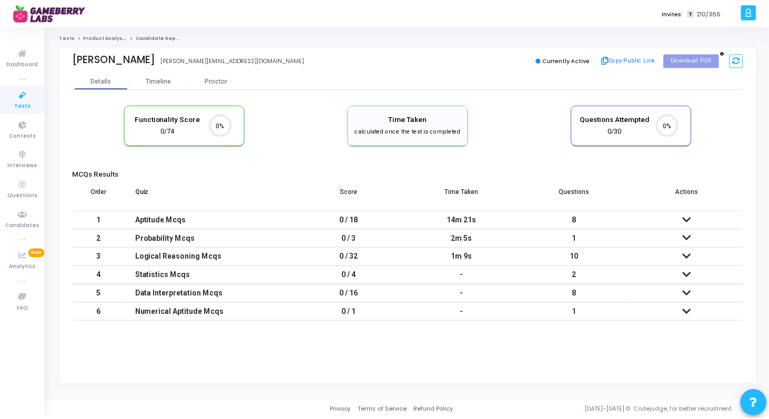
scroll to position [5, 5]
drag, startPoint x: 447, startPoint y: 222, endPoint x: 487, endPoint y: 222, distance: 40.0
click at [487, 222] on div "14m 21s" at bounding box center [463, 219] width 92 height 17
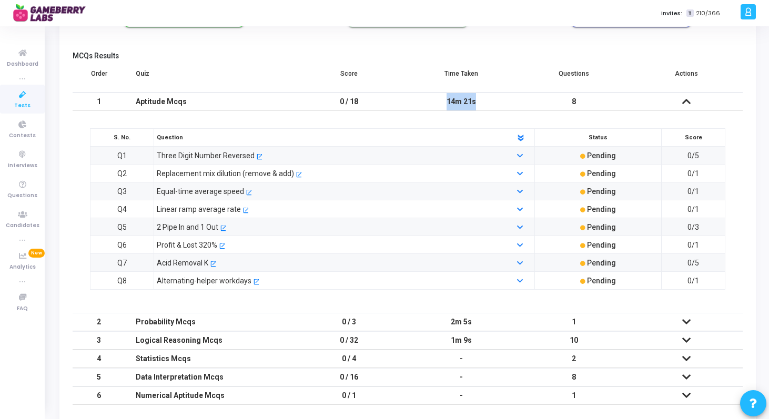
scroll to position [126, 0]
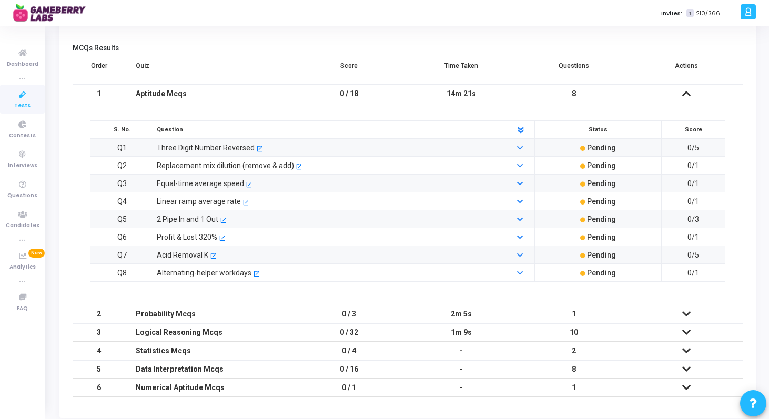
click at [453, 314] on div "2m 5s" at bounding box center [460, 313] width 91 height 17
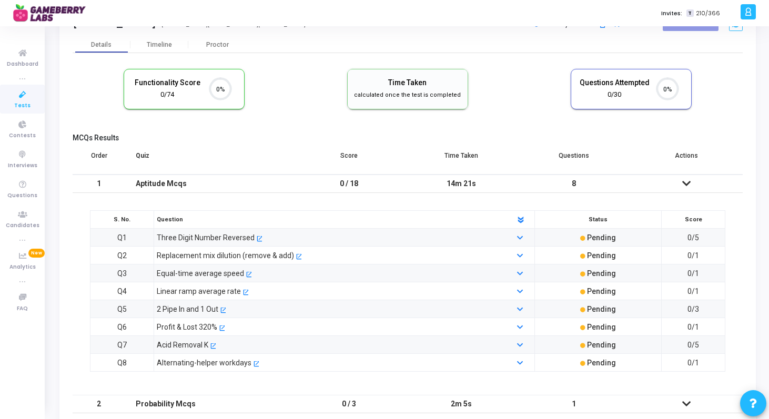
scroll to position [36, 0]
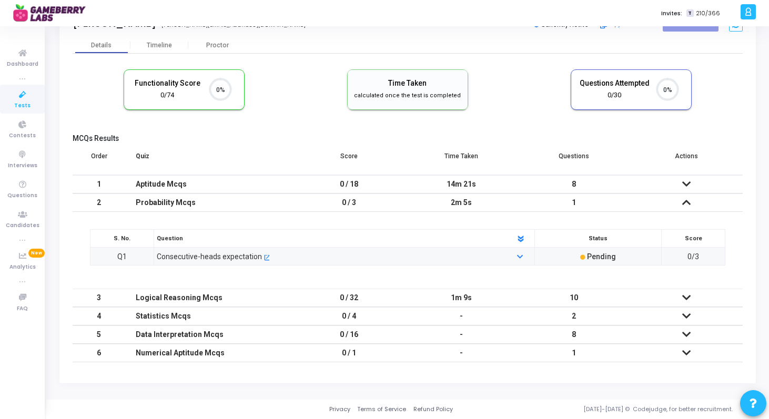
click at [455, 300] on div "1m 9s" at bounding box center [460, 297] width 91 height 17
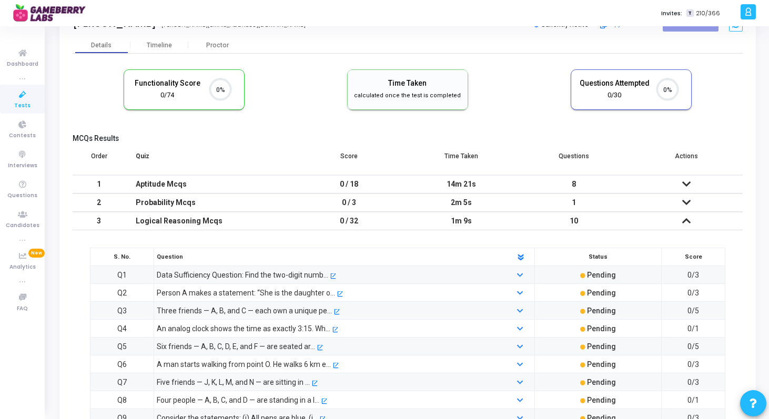
scroll to position [126, 0]
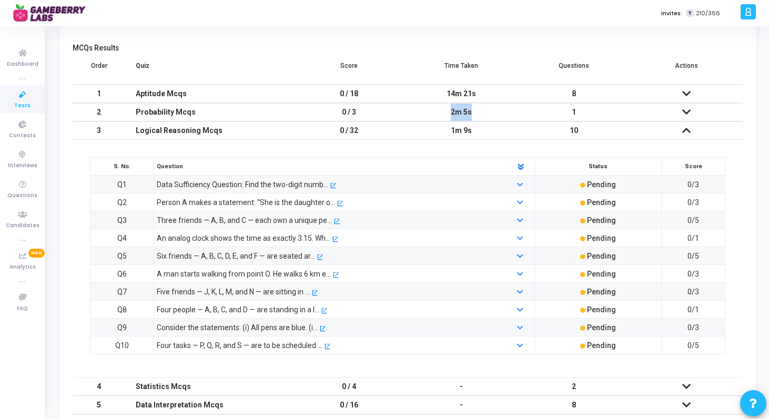
drag, startPoint x: 443, startPoint y: 114, endPoint x: 477, endPoint y: 114, distance: 34.2
click at [477, 114] on div "2m 5s" at bounding box center [460, 112] width 91 height 17
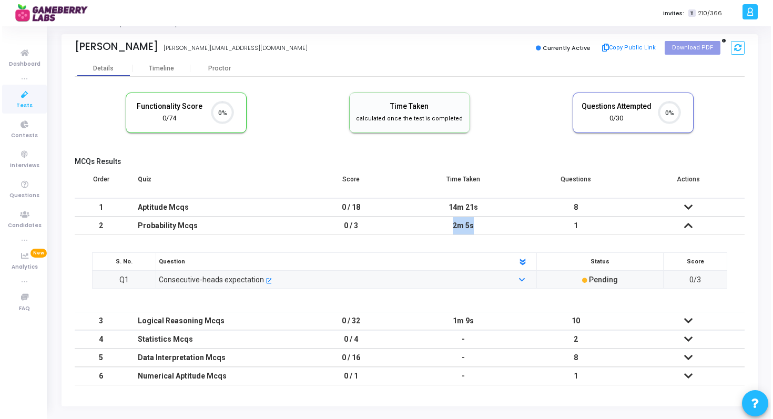
scroll to position [0, 0]
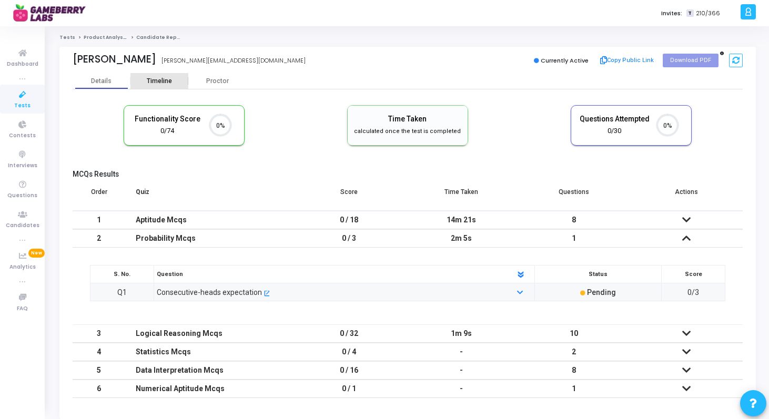
click at [162, 77] on div "Timeline" at bounding box center [159, 81] width 25 height 8
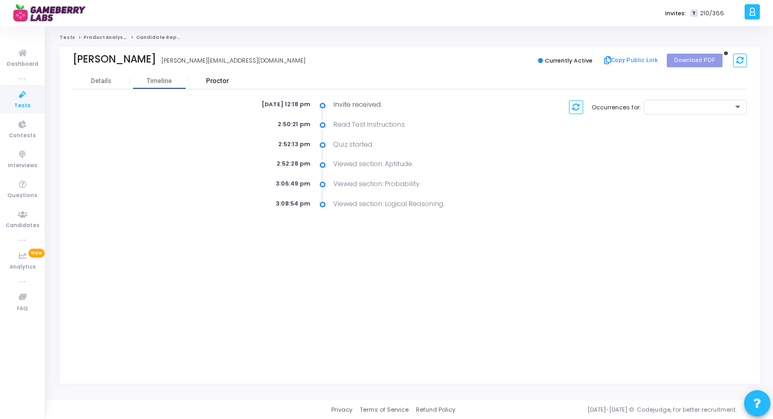
click at [217, 84] on div "Proctor" at bounding box center [217, 81] width 58 height 8
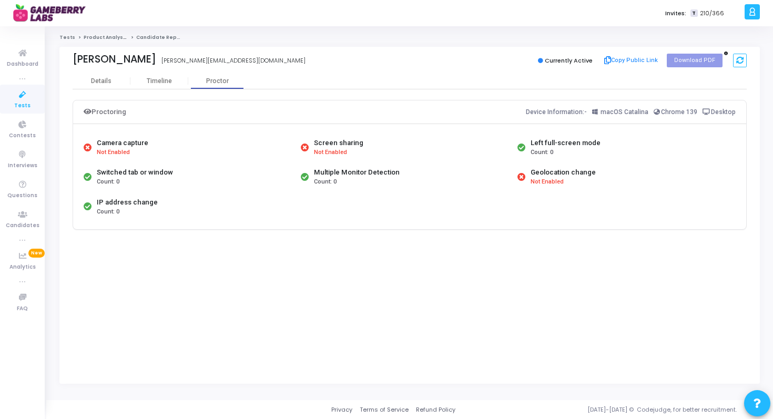
click at [328, 184] on span "Count: 0" at bounding box center [325, 182] width 23 height 9
click at [108, 34] on link "Product Analyst Test" at bounding box center [111, 37] width 55 height 6
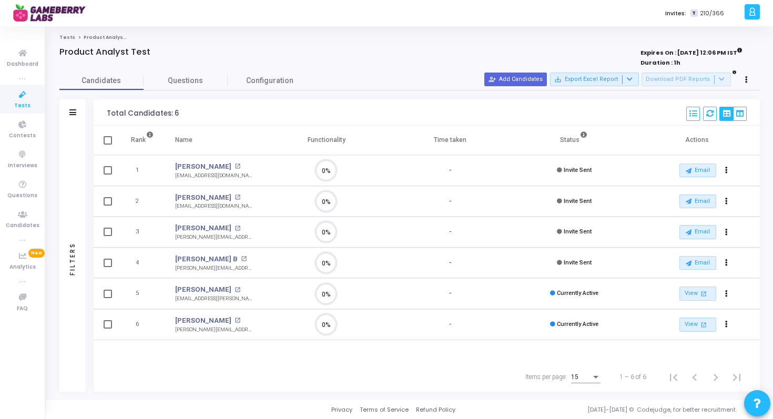
click at [66, 38] on link "Tests" at bounding box center [67, 37] width 16 height 6
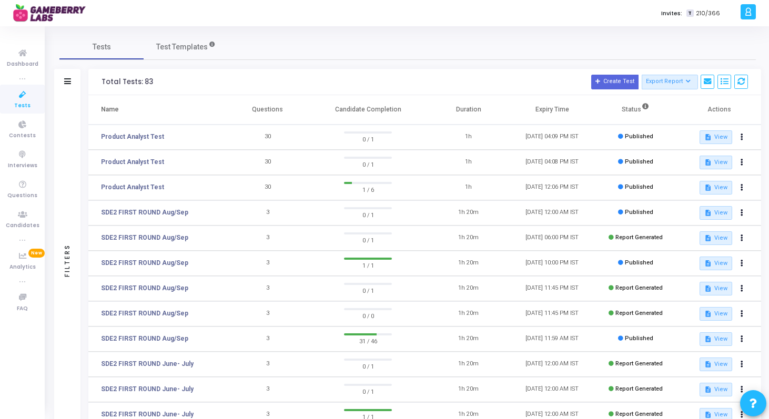
click at [438, 191] on td "1h" at bounding box center [468, 187] width 84 height 25
click at [146, 187] on link "Product Analyst Test" at bounding box center [132, 186] width 63 height 9
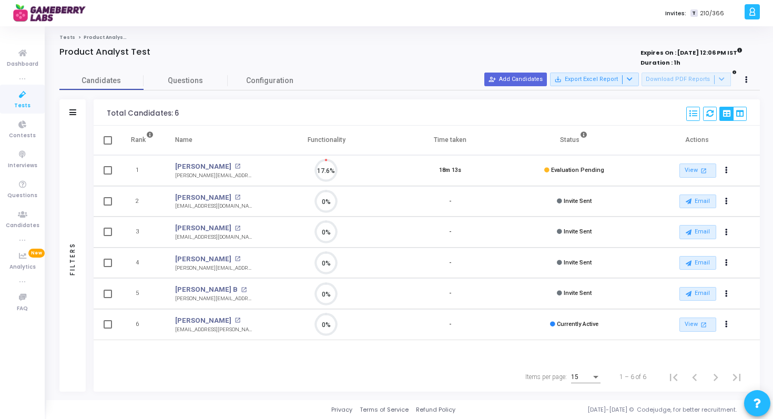
scroll to position [5, 5]
click at [728, 172] on button "Actions" at bounding box center [726, 170] width 15 height 15
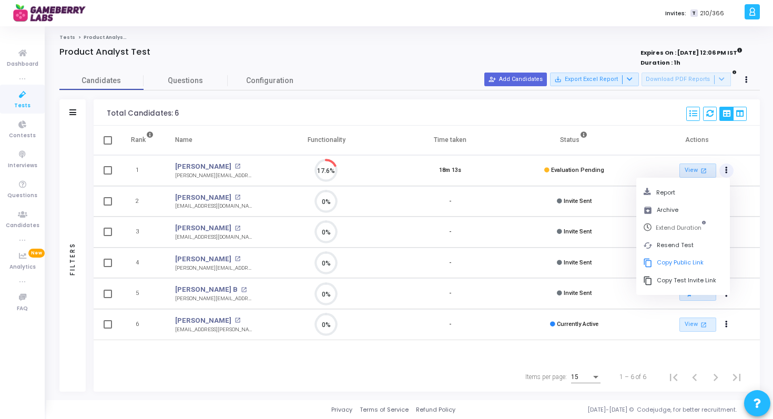
click at [425, 214] on td "-" at bounding box center [450, 201] width 124 height 31
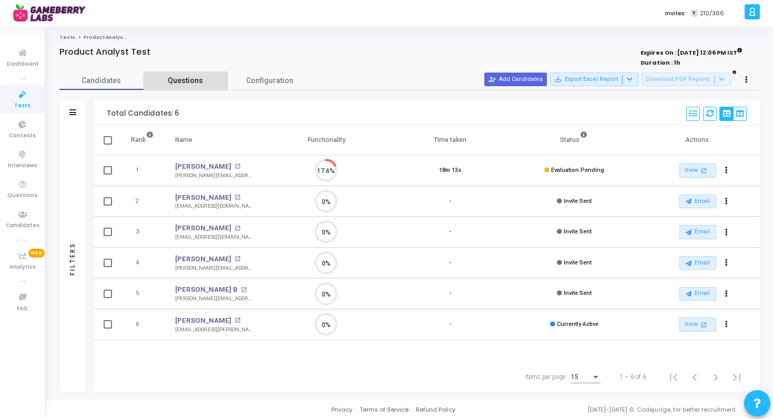
click at [183, 84] on span "Questions" at bounding box center [186, 80] width 84 height 11
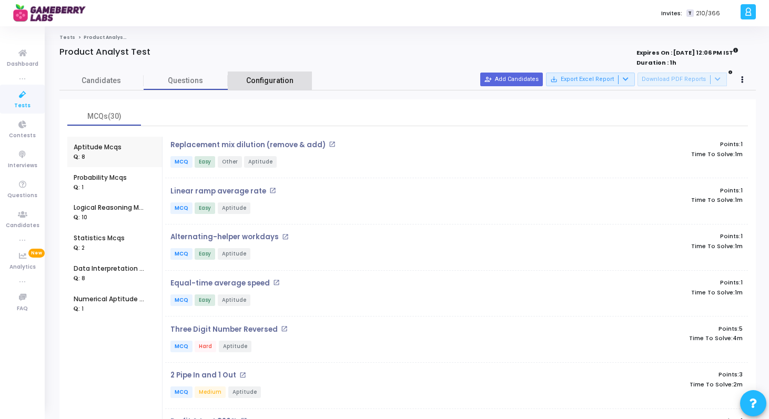
click at [278, 74] on link "Configuration" at bounding box center [270, 80] width 84 height 18
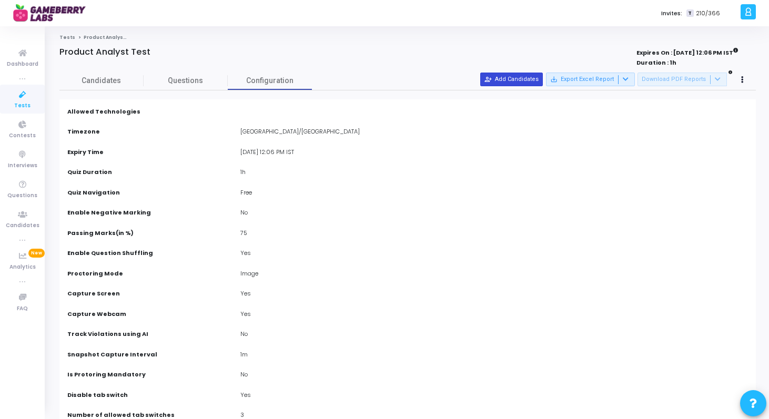
click at [523, 80] on button "person_add_alt Add Candidates" at bounding box center [511, 80] width 63 height 14
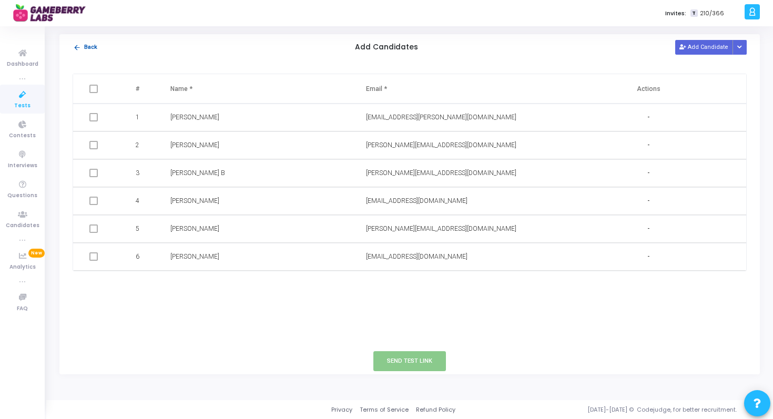
click at [80, 46] on mat-icon "arrow_back" at bounding box center [77, 48] width 8 height 8
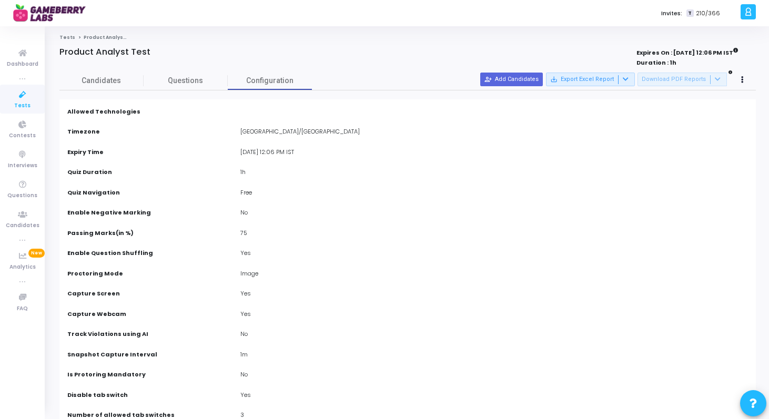
click at [742, 87] on div "Candidates Questions Configuration" at bounding box center [407, 80] width 696 height 18
click at [744, 78] on button at bounding box center [742, 80] width 15 height 15
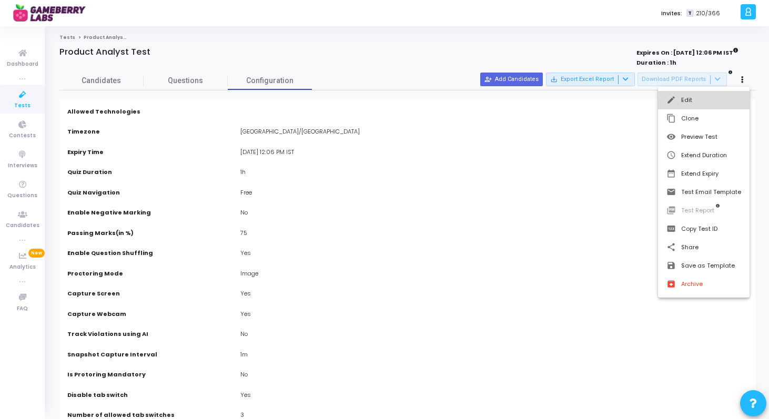
click at [708, 100] on button "edit Edit" at bounding box center [703, 100] width 91 height 18
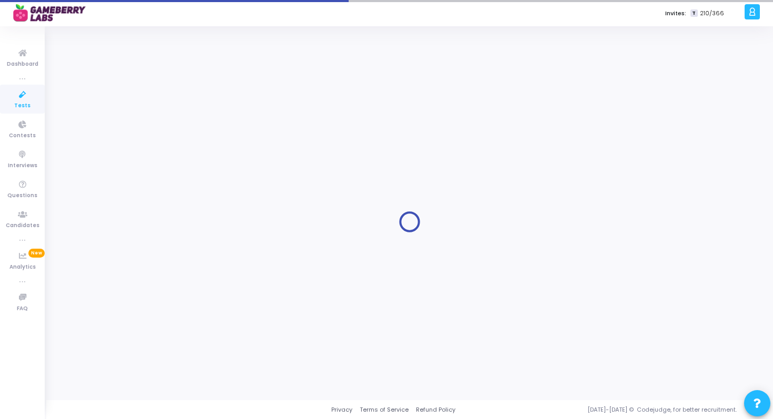
type input "Product Analyst Test"
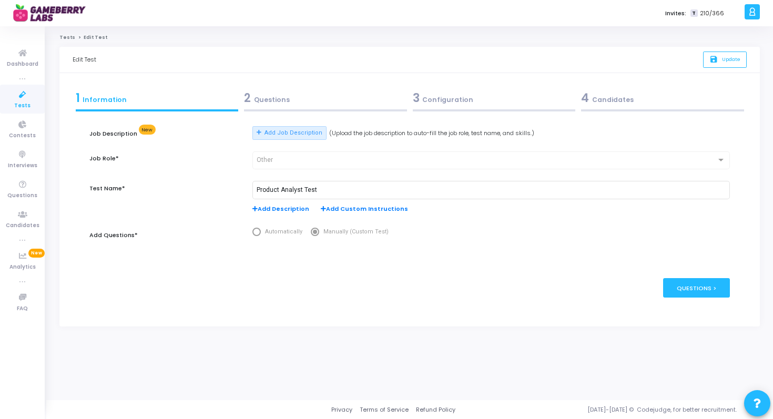
click at [608, 96] on div "4 Candidates" at bounding box center [662, 97] width 163 height 17
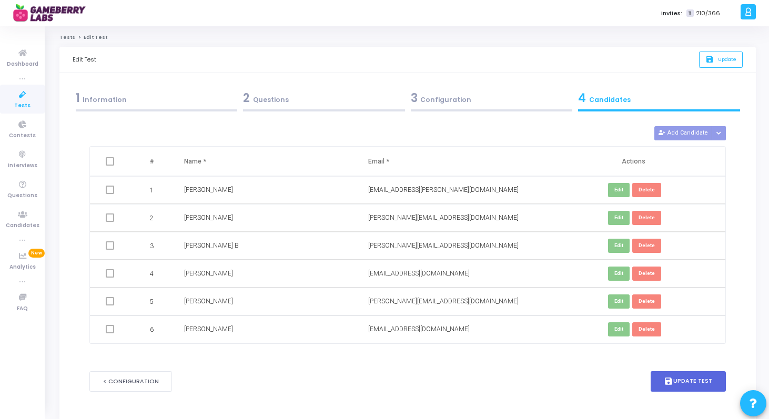
click at [110, 194] on td at bounding box center [111, 190] width 42 height 28
click at [110, 190] on span at bounding box center [110, 190] width 8 height 8
click at [682, 124] on form "Job Description New Add Job Description (Upload the job description to auto-fil…" at bounding box center [407, 261] width 636 height 293
click at [66, 34] on link "Tests" at bounding box center [67, 37] width 16 height 6
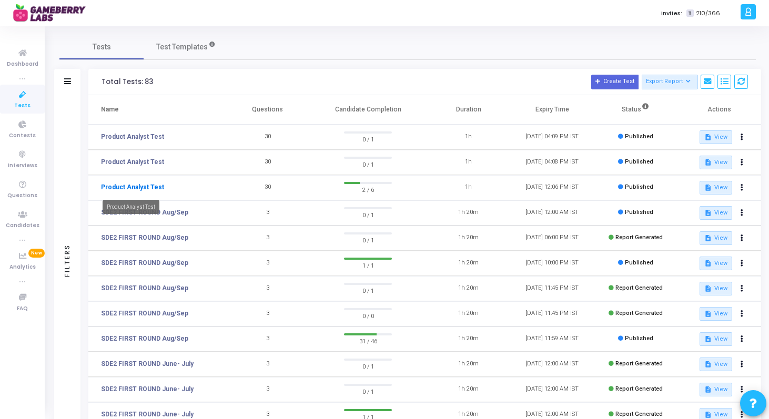
click at [144, 186] on link "Product Analyst Test" at bounding box center [132, 186] width 63 height 9
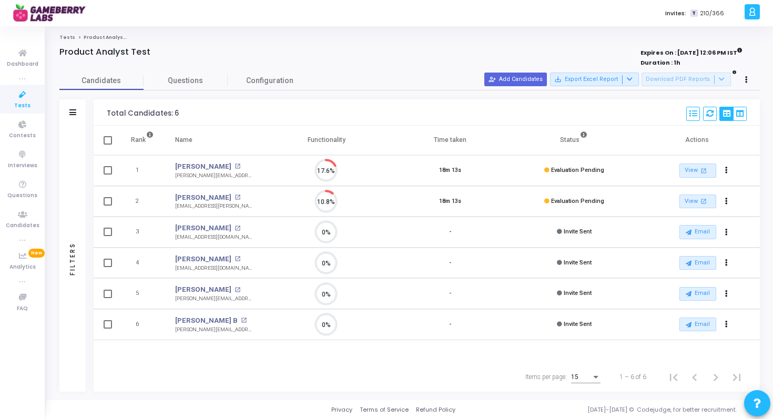
scroll to position [22, 27]
click at [245, 165] on span at bounding box center [249, 166] width 8 height 8
click at [691, 170] on div at bounding box center [386, 209] width 773 height 419
click at [691, 170] on link "View open_in_new" at bounding box center [697, 170] width 37 height 14
click at [727, 203] on icon "Actions" at bounding box center [726, 201] width 3 height 5
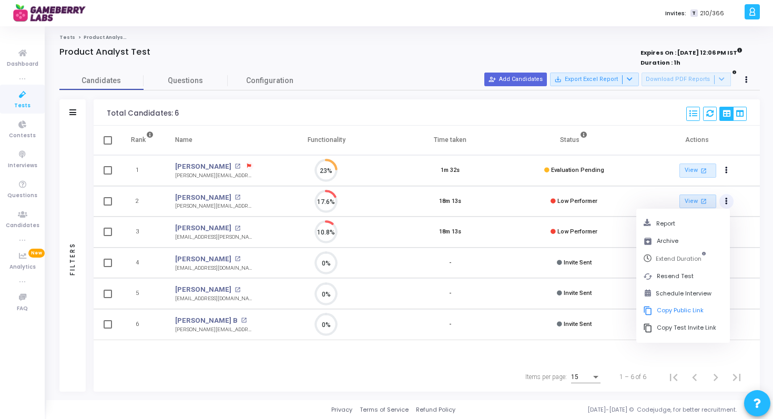
click at [247, 392] on div "Tests Product Analyst Test Product Analyst Test Expires On : 30 Sep, 2025 12:06…" at bounding box center [409, 213] width 700 height 358
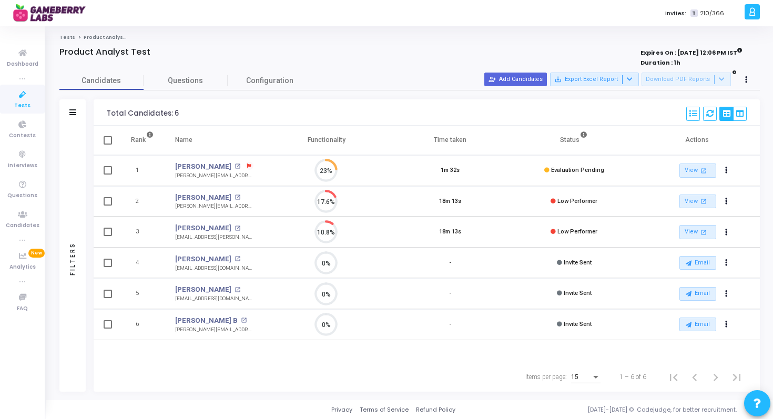
click at [64, 44] on div "Tests Product Analyst Test Product Analyst Test Expires On : 30 Sep, 2025 12:06…" at bounding box center [409, 213] width 700 height 358
click at [65, 37] on link "Tests" at bounding box center [67, 37] width 16 height 6
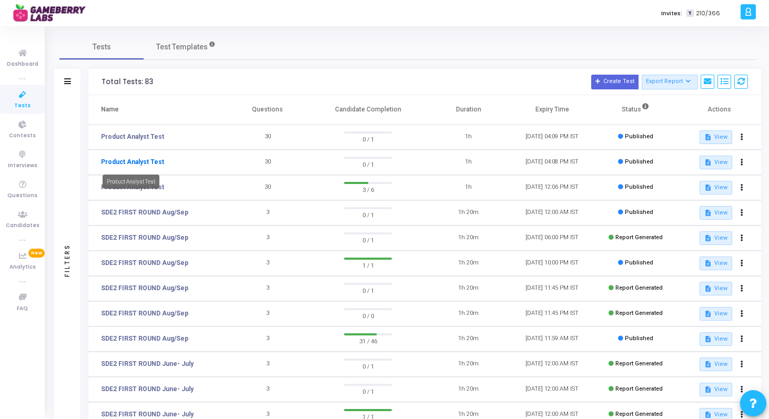
click at [140, 158] on link "Product Analyst Test" at bounding box center [132, 161] width 63 height 9
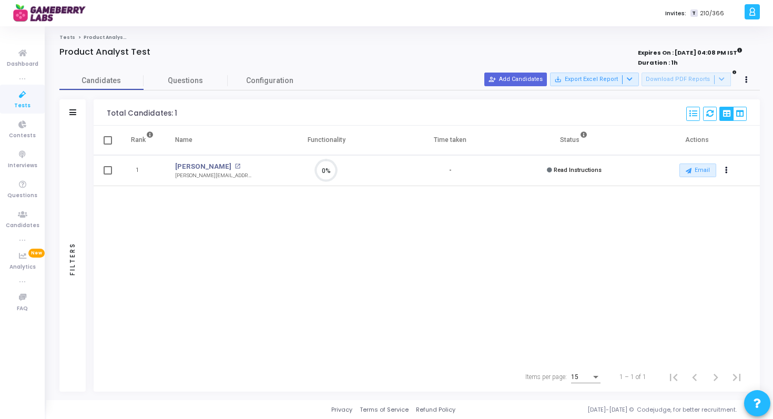
scroll to position [5, 5]
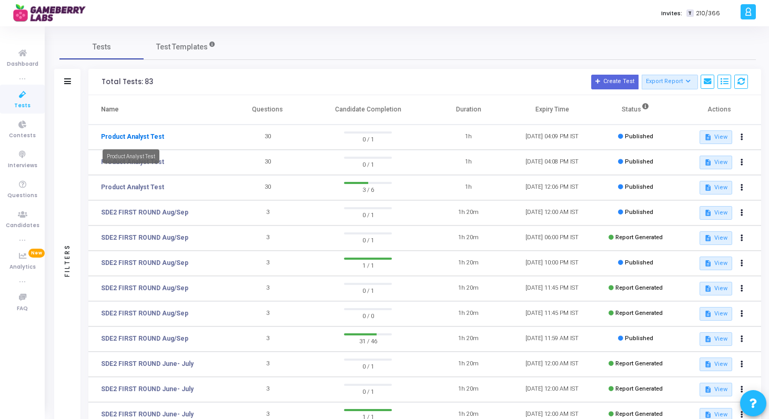
click at [130, 137] on link "Product Analyst Test" at bounding box center [132, 136] width 63 height 9
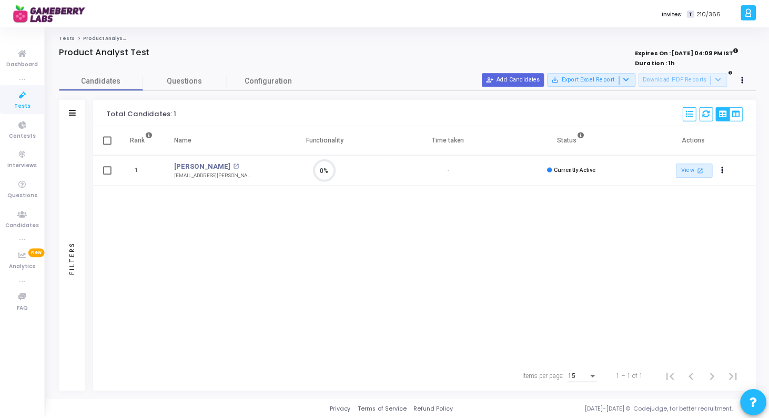
scroll to position [22, 27]
click at [107, 173] on span at bounding box center [108, 170] width 8 height 8
click at [107, 175] on input "checkbox" at bounding box center [107, 175] width 1 height 1
checkbox input "true"
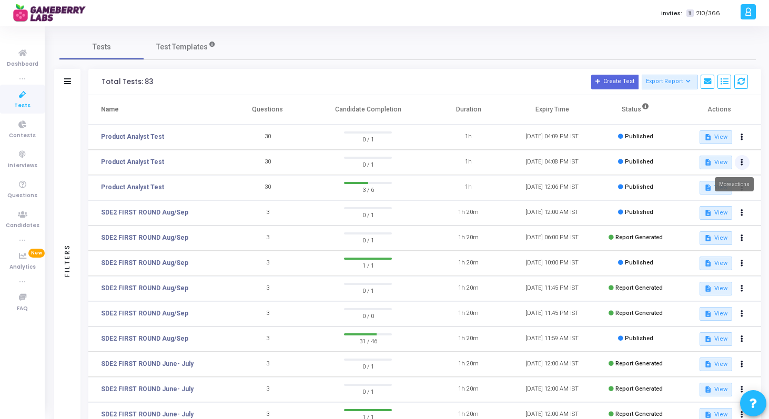
click at [736, 163] on button at bounding box center [741, 162] width 15 height 15
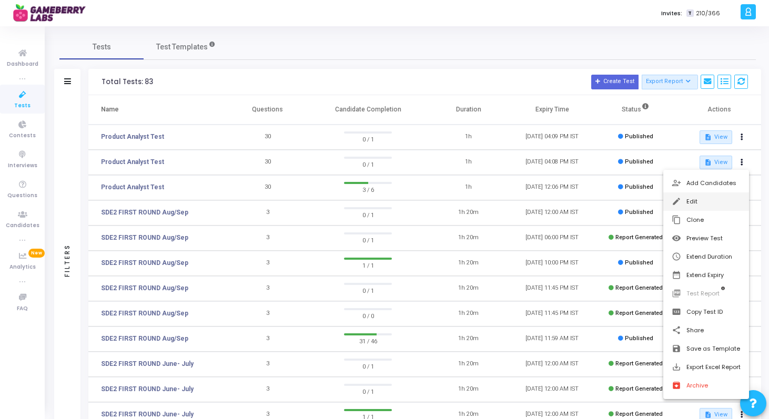
click at [709, 197] on button "edit Edit" at bounding box center [706, 201] width 86 height 18
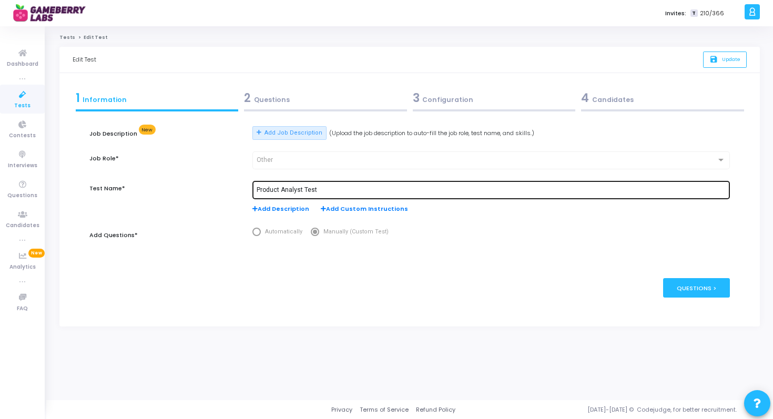
click at [332, 193] on input "Product Analyst Test" at bounding box center [491, 190] width 469 height 7
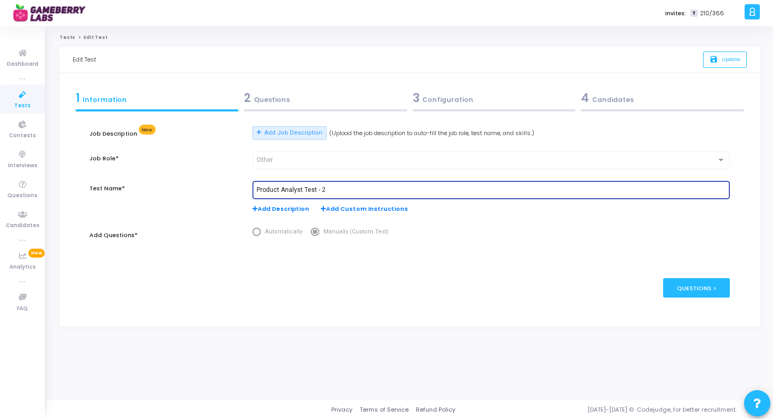
type input "Product Analyst Test - 2"
click at [728, 48] on div "save Update" at bounding box center [720, 60] width 52 height 26
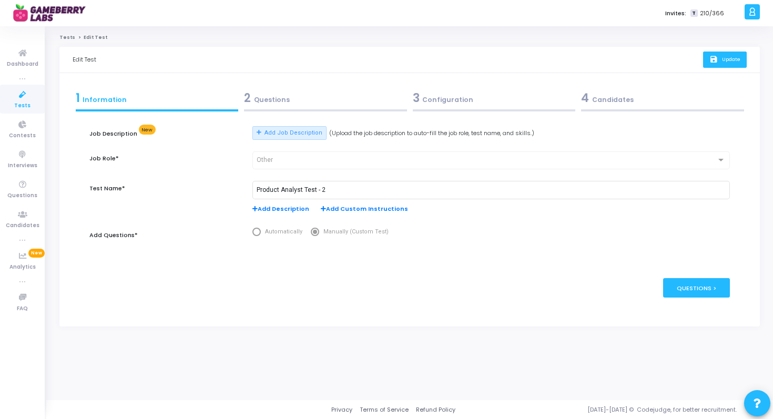
click at [726, 60] on span "Update" at bounding box center [731, 59] width 18 height 7
click at [701, 288] on div "Questions >" at bounding box center [696, 287] width 67 height 19
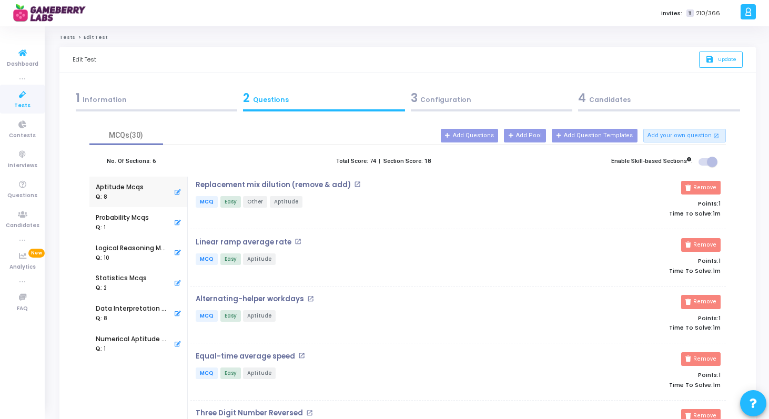
click at [64, 30] on div "Tests Edit Test Edit Test save Update 1 Information 2 Questions 3 Configuration…" at bounding box center [407, 378] width 722 height 705
click at [65, 34] on link "Tests" at bounding box center [67, 37] width 16 height 6
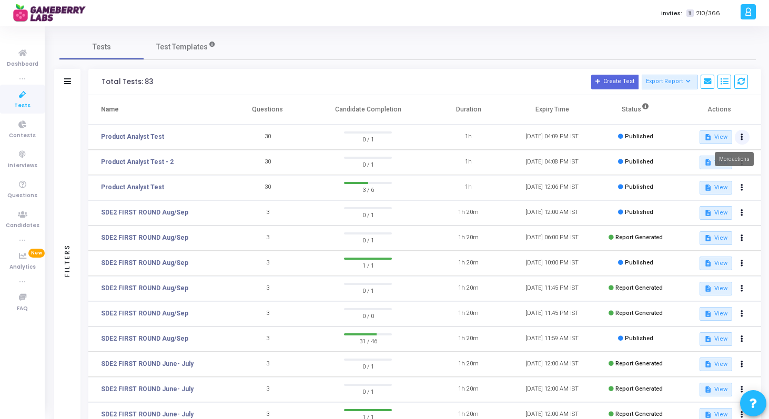
click at [741, 136] on icon at bounding box center [741, 137] width 3 height 5
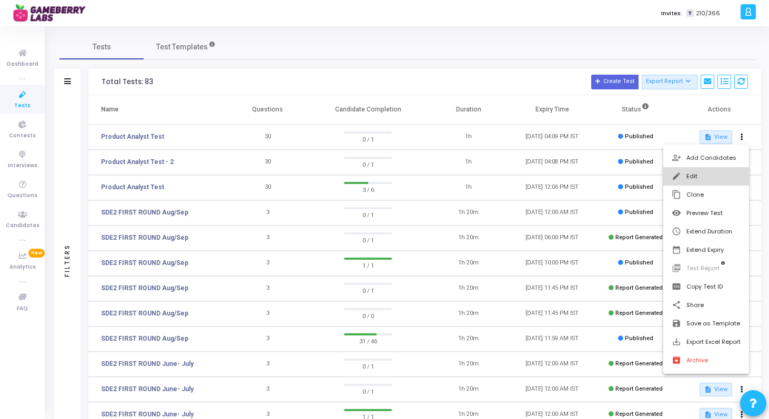
click at [704, 179] on button "edit Edit" at bounding box center [706, 176] width 86 height 18
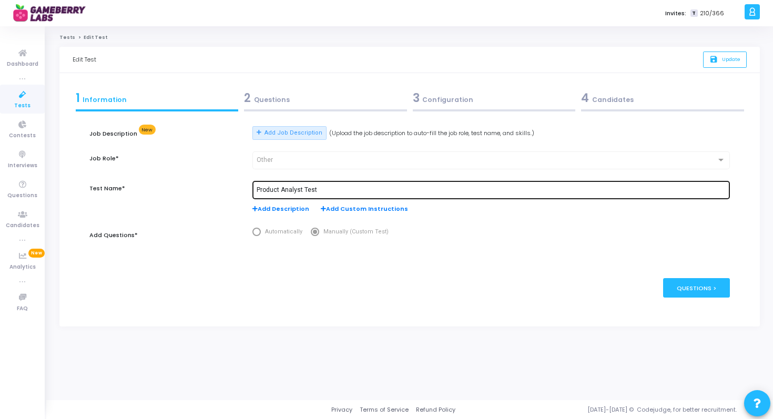
click at [343, 187] on input "Product Analyst Test" at bounding box center [491, 190] width 469 height 7
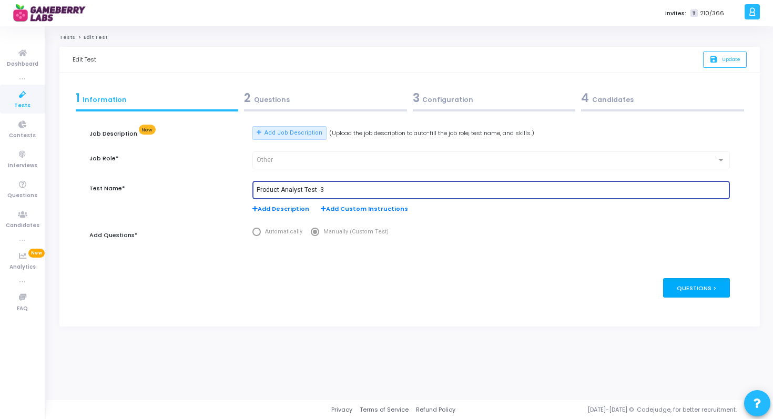
type input "Product Analyst Test -3"
click at [714, 292] on div "Questions >" at bounding box center [696, 287] width 67 height 19
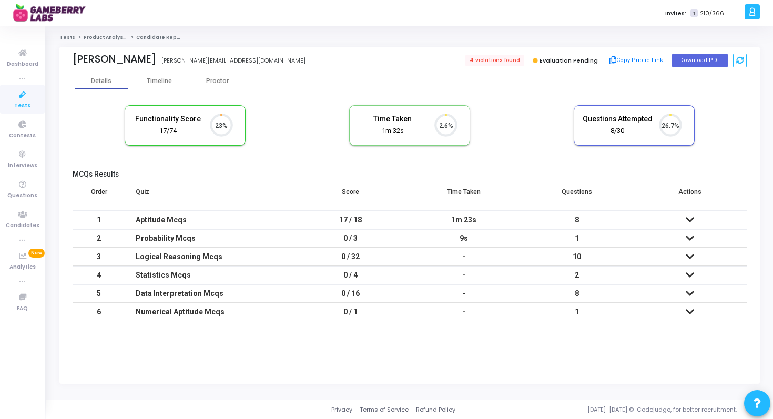
scroll to position [22, 27]
click at [511, 60] on span "4 violations found" at bounding box center [494, 61] width 60 height 12
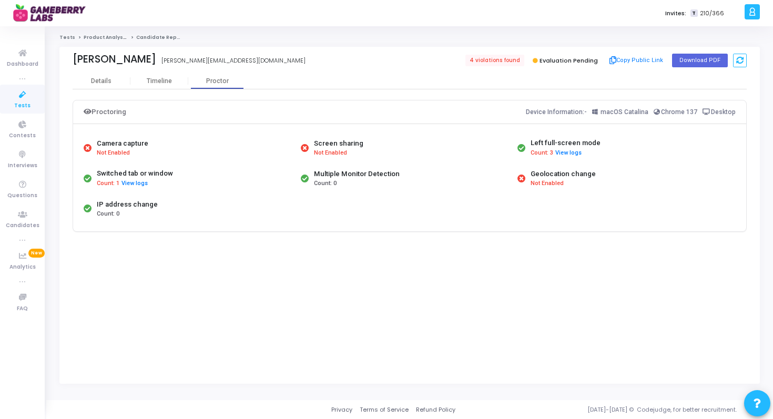
click at [111, 155] on span "Not Enabled" at bounding box center [113, 153] width 33 height 9
click at [96, 39] on link "Product Analyst Test" at bounding box center [111, 37] width 55 height 6
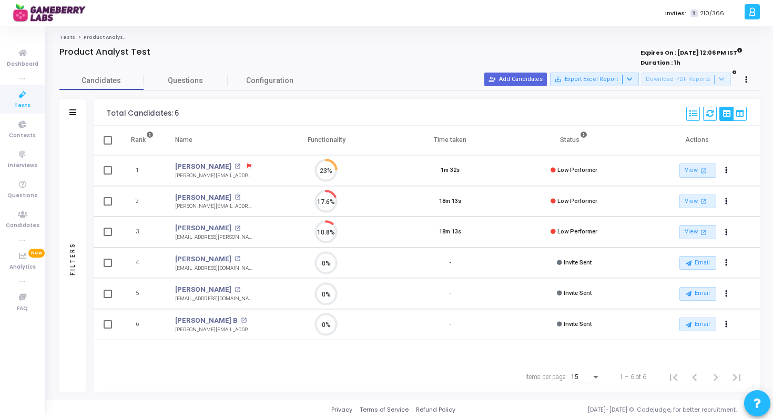
click at [66, 37] on link "Tests" at bounding box center [67, 37] width 16 height 6
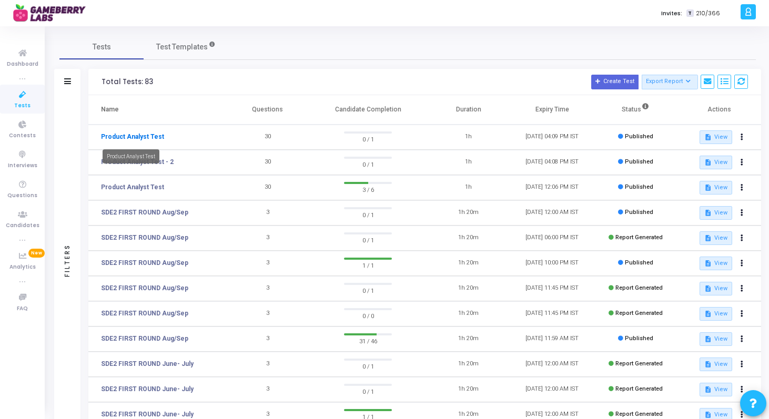
click at [144, 134] on link "Product Analyst Test" at bounding box center [132, 136] width 63 height 9
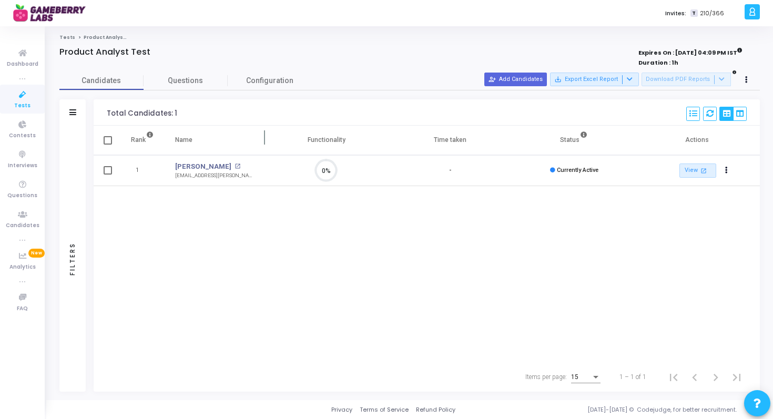
scroll to position [22, 27]
click at [690, 172] on link "View open_in_new" at bounding box center [697, 170] width 37 height 14
click at [65, 38] on link "Tests" at bounding box center [67, 37] width 16 height 6
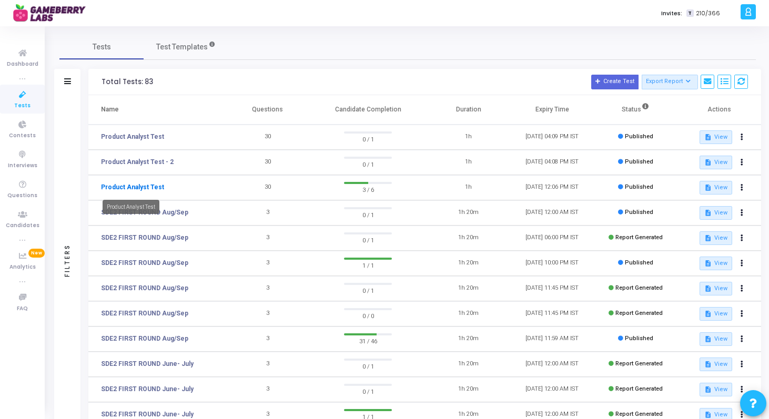
click at [157, 190] on link "Product Analyst Test" at bounding box center [132, 186] width 63 height 9
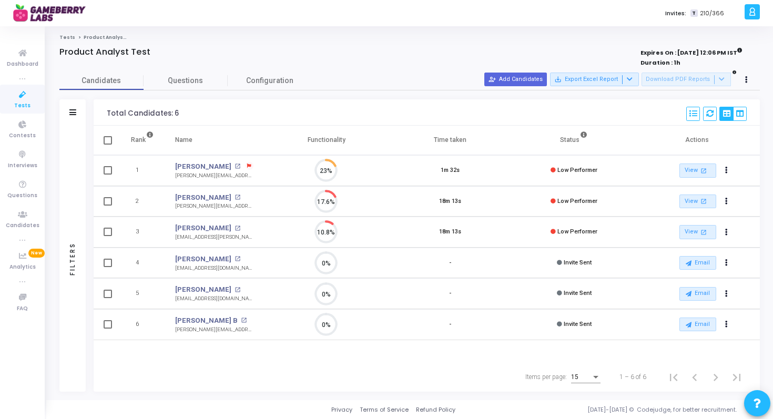
scroll to position [22, 27]
click at [541, 79] on button "person_add_alt Add Candidates" at bounding box center [515, 80] width 63 height 14
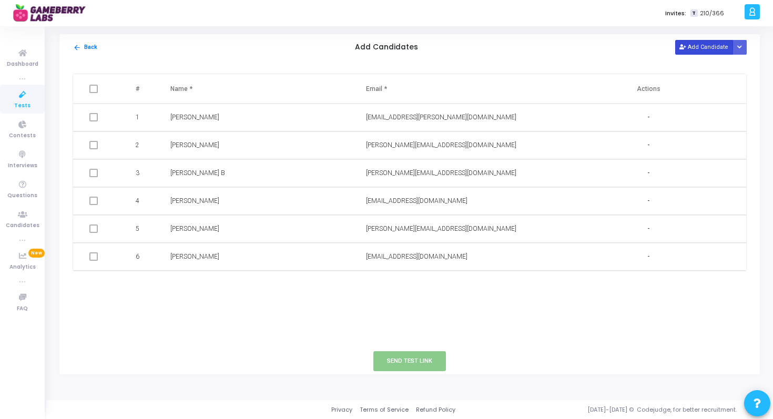
click at [691, 53] on button "Add Candidate" at bounding box center [704, 47] width 58 height 14
click at [215, 288] on input "text" at bounding box center [230, 284] width 120 height 17
type input "Anurodh Mehta"
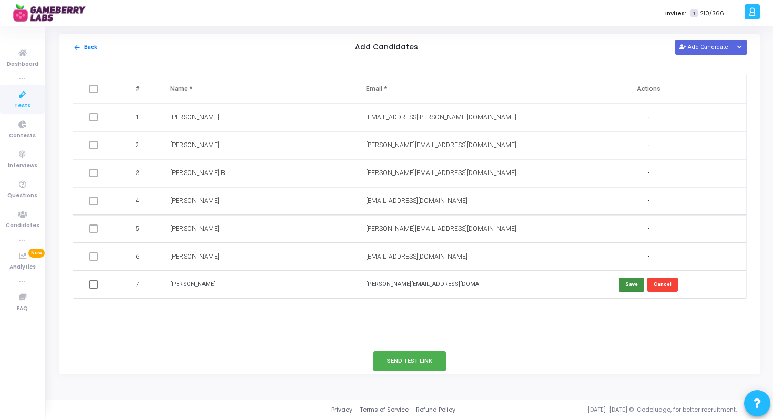
type input "anurodh@gameberrylabs.com"
click at [627, 287] on button "Save" at bounding box center [631, 285] width 25 height 14
click at [676, 57] on div "arrow_back Back Add Candidates Add Candidate Upload Candidate List" at bounding box center [409, 47] width 700 height 26
click at [685, 49] on icon at bounding box center [682, 48] width 6 height 6
click at [240, 316] on input "text" at bounding box center [230, 312] width 120 height 17
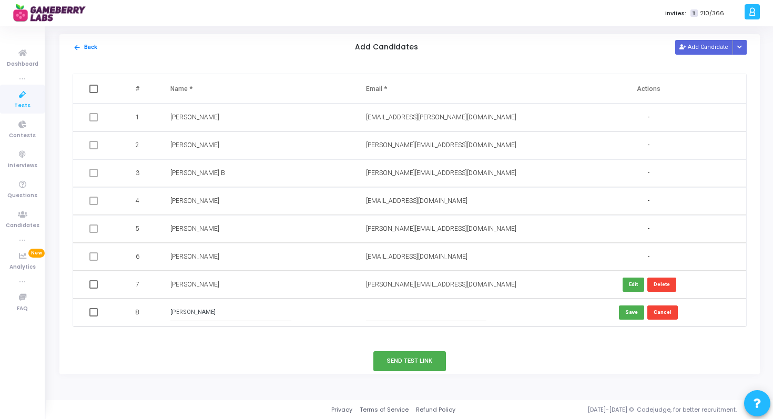
type input "Vishal Ramesh"
click at [391, 311] on input "text" at bounding box center [426, 312] width 120 height 17
type input "vishal@gameberrylabs.com"
click at [639, 312] on button "Save" at bounding box center [631, 312] width 25 height 14
click at [394, 364] on button "Send Test Link" at bounding box center [409, 360] width 73 height 19
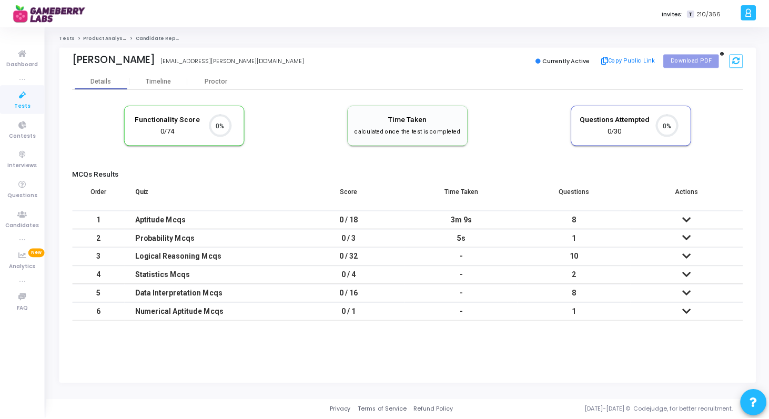
scroll to position [22, 27]
click at [162, 76] on div "Timeline" at bounding box center [159, 81] width 58 height 16
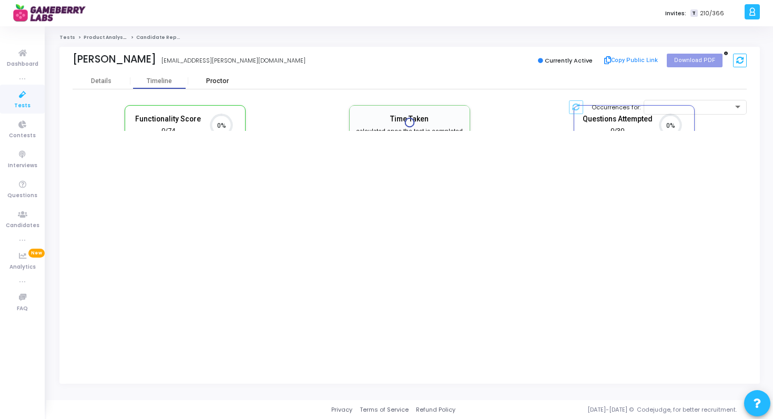
click at [208, 86] on div "Proctor" at bounding box center [217, 81] width 58 height 16
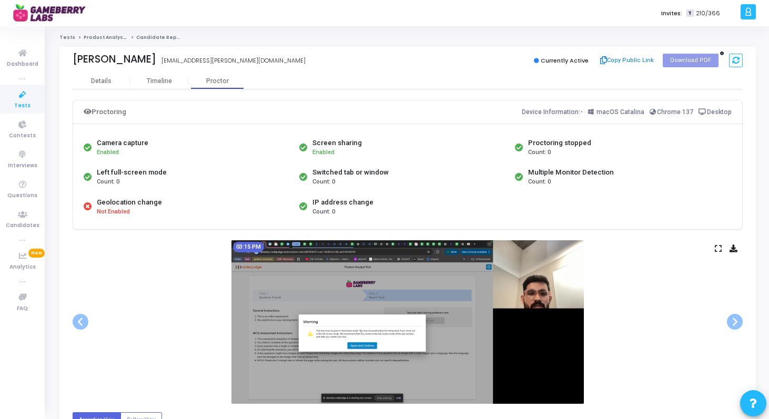
click at [205, 200] on div "Geolocation change Not Enabled" at bounding box center [189, 206] width 216 height 29
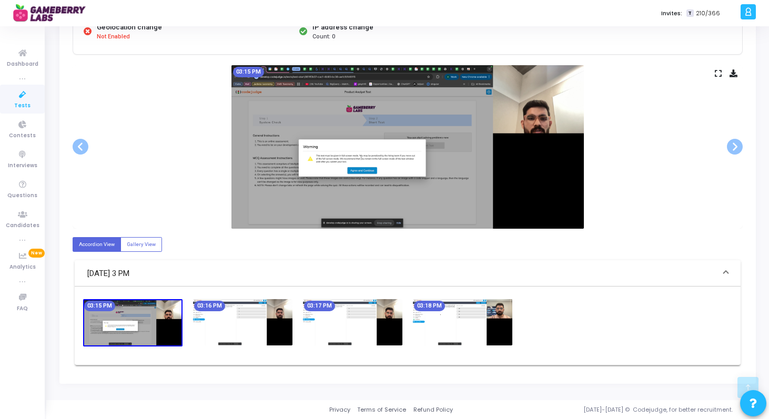
scroll to position [175, 0]
click at [110, 304] on mat-chip "03:15 PM" at bounding box center [99, 306] width 31 height 11
click at [232, 319] on img at bounding box center [242, 322] width 99 height 46
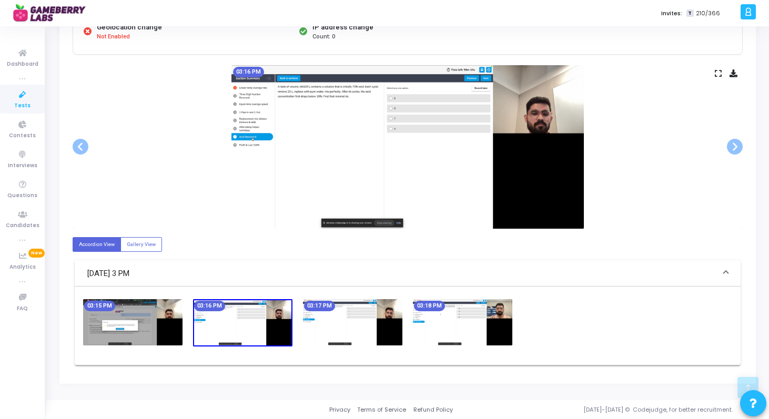
click at [324, 322] on img at bounding box center [352, 322] width 99 height 46
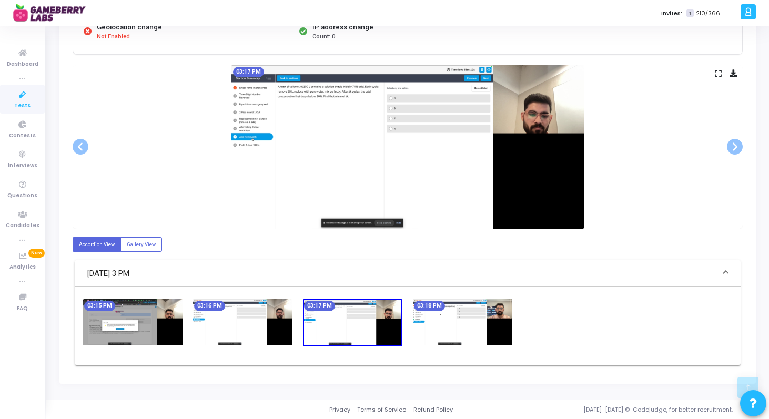
click at [422, 325] on img at bounding box center [462, 322] width 99 height 46
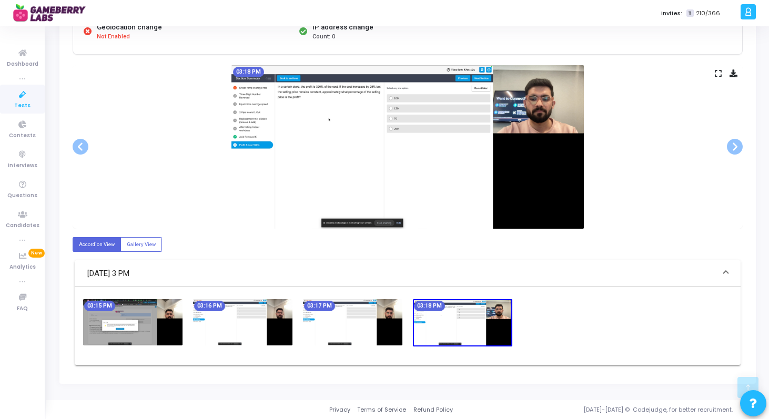
click at [376, 331] on img at bounding box center [352, 322] width 99 height 46
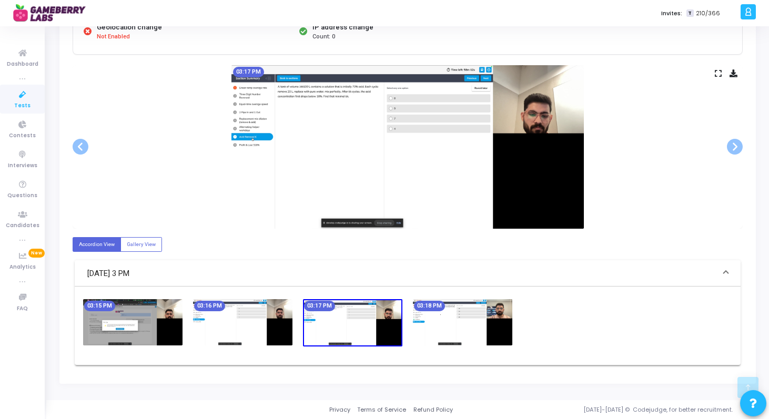
click at [259, 330] on img at bounding box center [242, 322] width 99 height 46
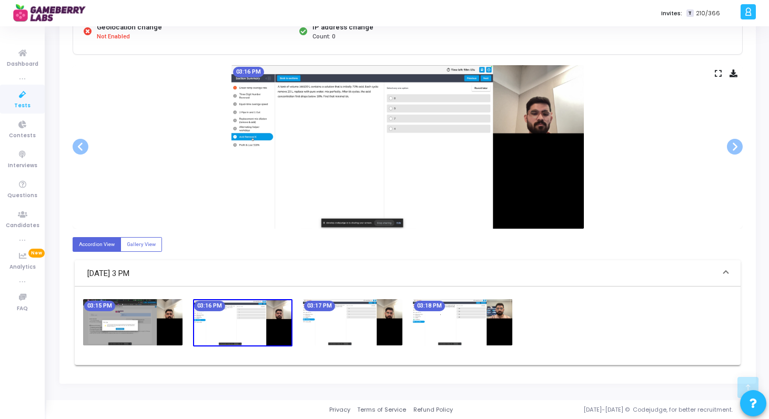
click at [147, 326] on img at bounding box center [132, 322] width 99 height 46
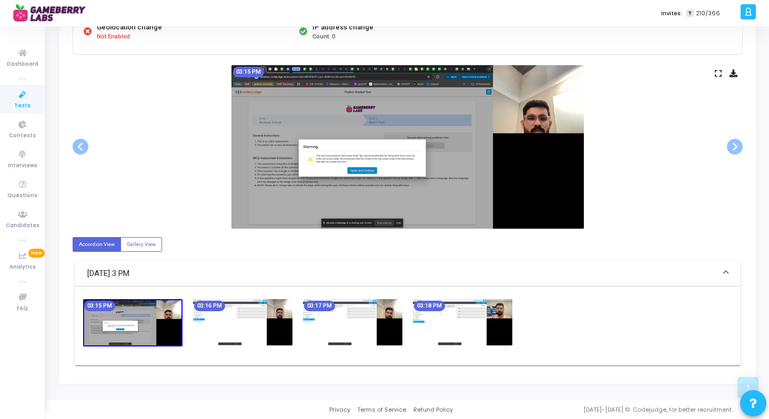
click at [228, 329] on img at bounding box center [242, 322] width 99 height 46
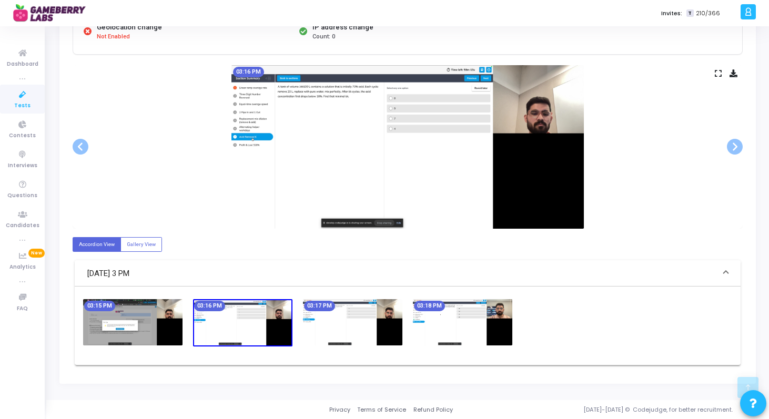
click at [298, 328] on div "03:17 PM" at bounding box center [353, 322] width 110 height 47
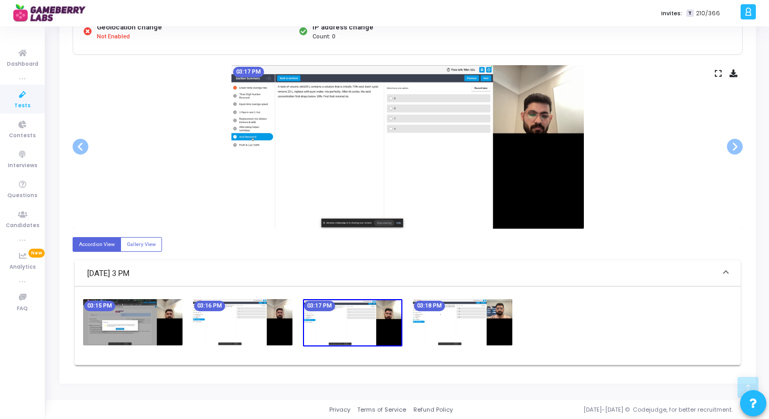
click at [424, 326] on img at bounding box center [462, 322] width 99 height 46
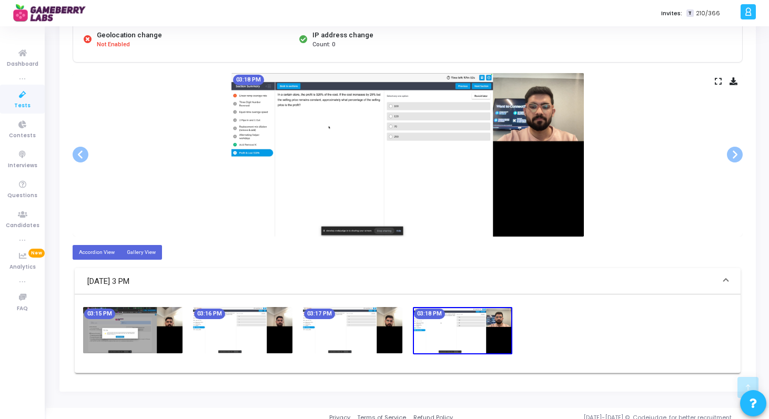
click at [141, 251] on label "Gallery View" at bounding box center [141, 252] width 42 height 14
click at [134, 251] on input "Gallery View" at bounding box center [130, 252] width 7 height 7
radio input "true"
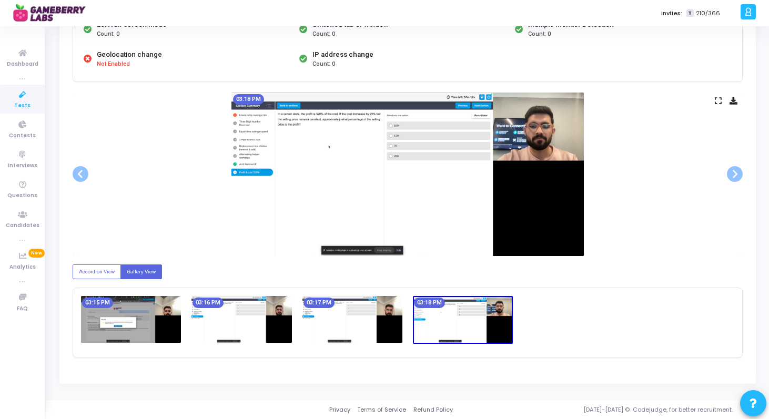
click at [334, 325] on img at bounding box center [352, 319] width 100 height 46
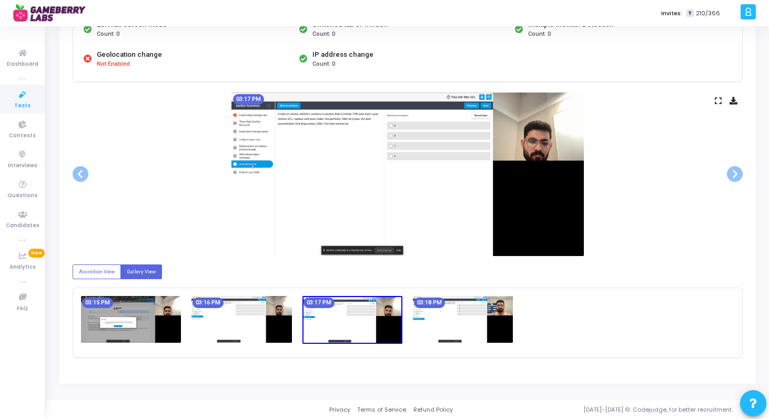
click at [247, 307] on img at bounding box center [241, 319] width 100 height 46
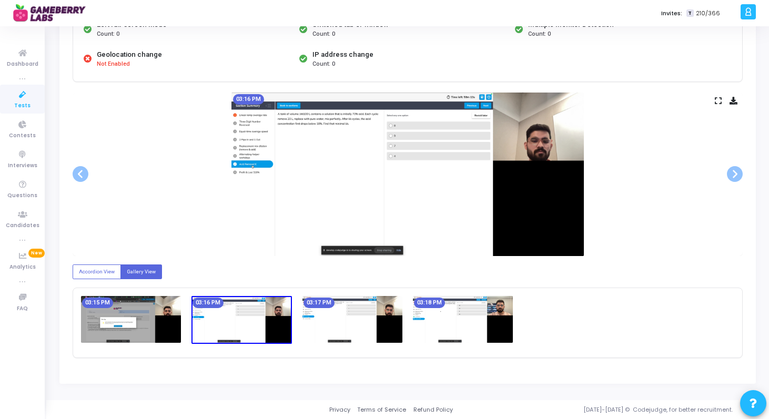
click at [152, 303] on img at bounding box center [131, 319] width 100 height 46
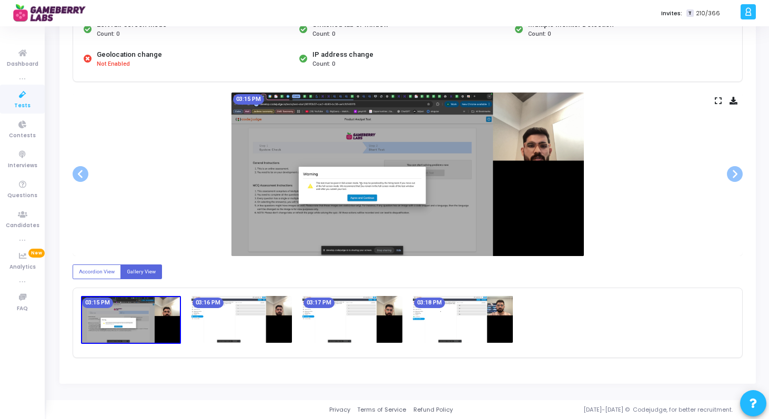
click at [262, 314] on img at bounding box center [241, 319] width 100 height 46
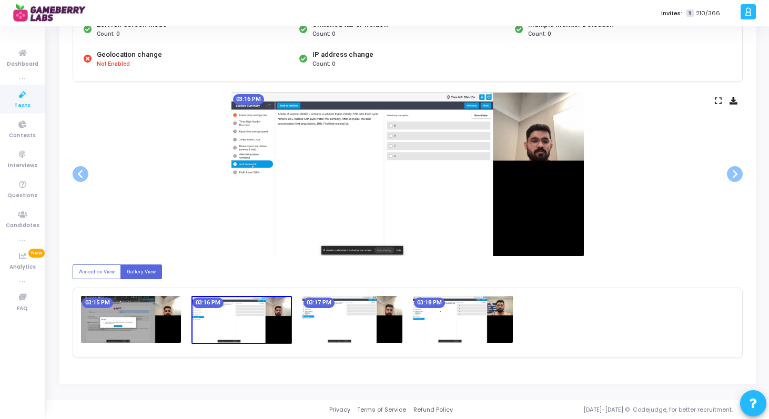
click at [353, 323] on img at bounding box center [352, 319] width 100 height 46
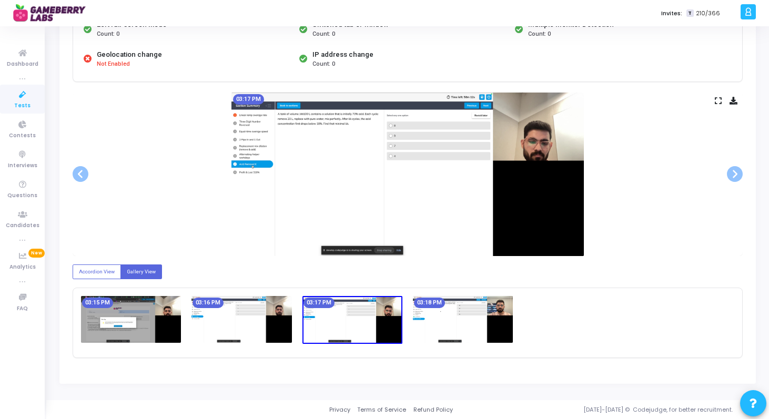
click at [452, 340] on img at bounding box center [463, 319] width 100 height 46
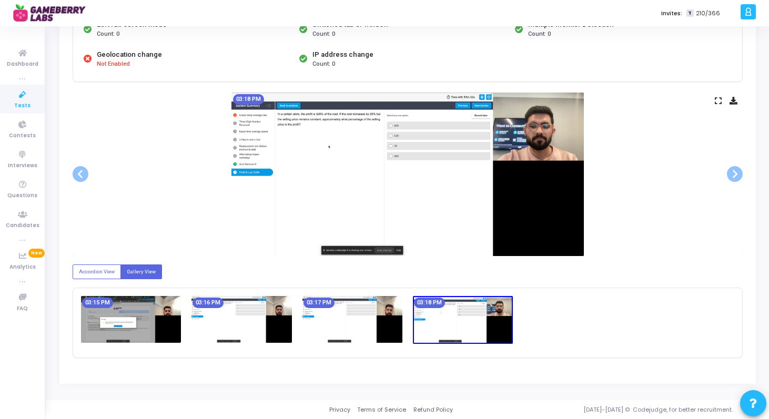
click at [350, 324] on img at bounding box center [352, 319] width 100 height 46
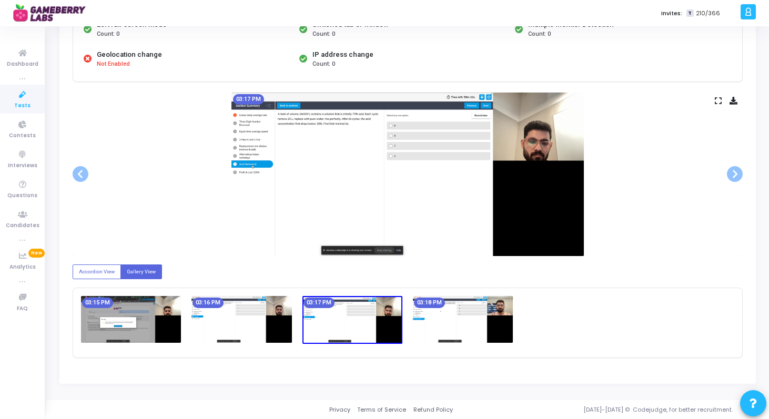
click at [222, 318] on img at bounding box center [241, 319] width 100 height 46
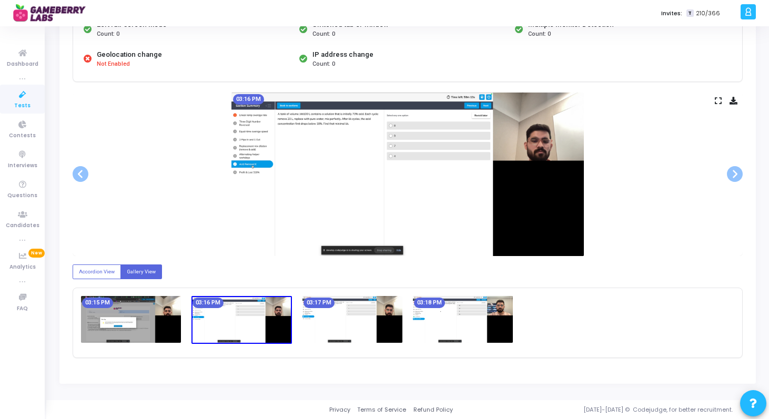
click at [123, 320] on img at bounding box center [131, 319] width 100 height 46
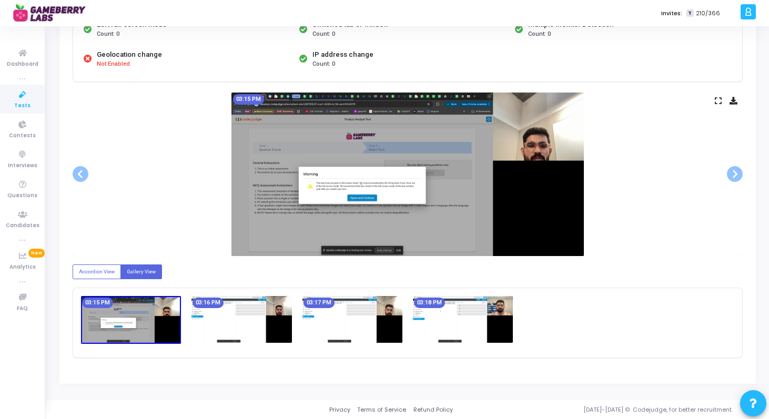
click at [94, 260] on div "Accordion View Gallery View 03:15 PM 03:16 PM 03:17 PM 03:18 PM" at bounding box center [408, 307] width 670 height 102
click at [96, 271] on label "Accordion View" at bounding box center [97, 271] width 48 height 14
click at [86, 271] on input "Accordion View" at bounding box center [82, 271] width 7 height 7
radio input "true"
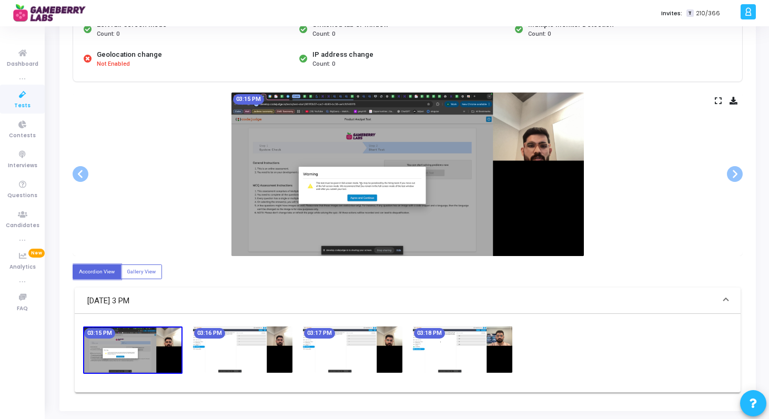
click at [170, 265] on div "Accordion View Gallery View [DATE] 3 PM 03:15 PM 03:16 PM 03:17 PM 03:18 PM" at bounding box center [408, 324] width 670 height 137
click at [145, 267] on label "Gallery View" at bounding box center [141, 271] width 42 height 14
click at [134, 268] on input "Gallery View" at bounding box center [130, 271] width 7 height 7
radio input "true"
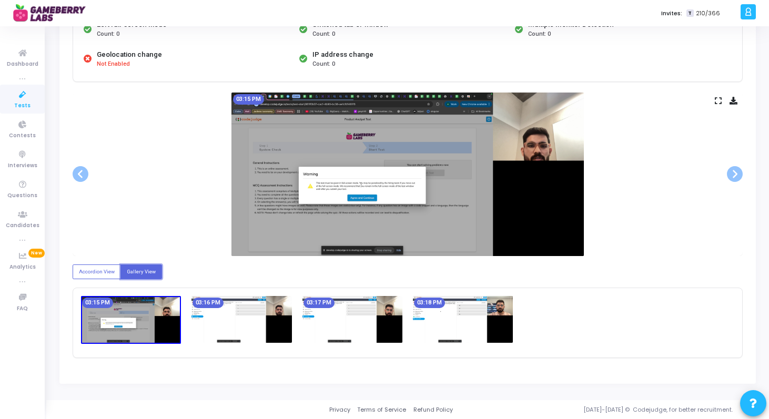
click at [238, 307] on img at bounding box center [241, 319] width 100 height 46
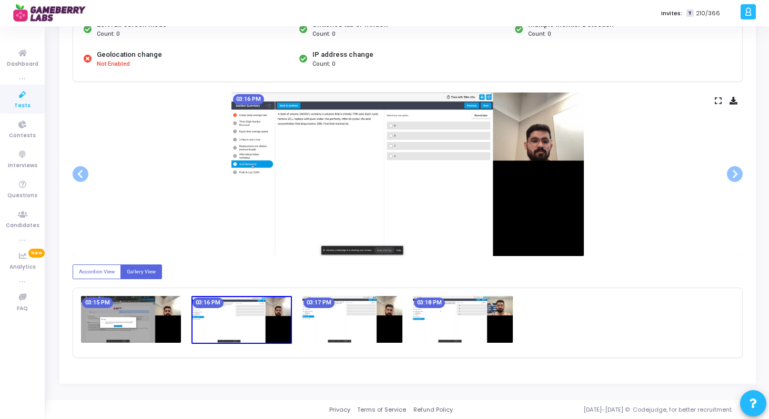
click at [361, 333] on img at bounding box center [352, 319] width 100 height 46
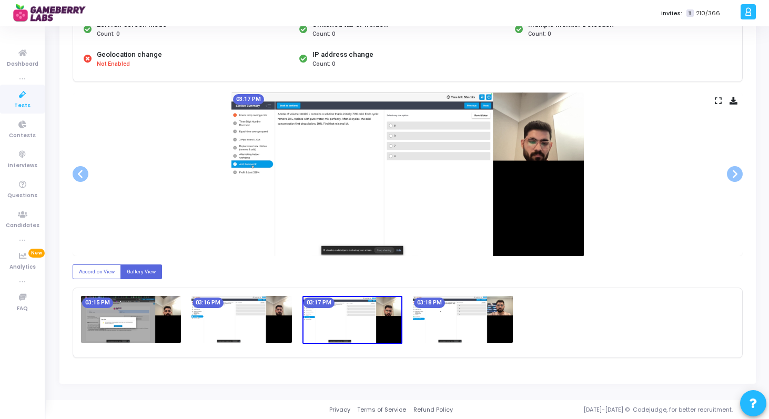
click at [437, 325] on img at bounding box center [463, 319] width 100 height 46
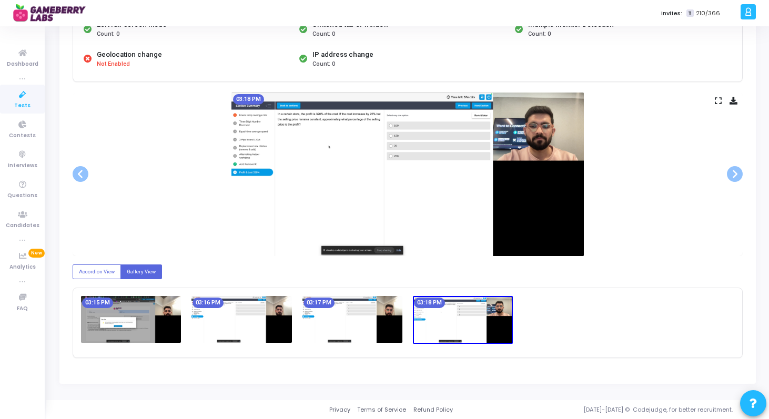
click at [354, 322] on img at bounding box center [352, 319] width 100 height 46
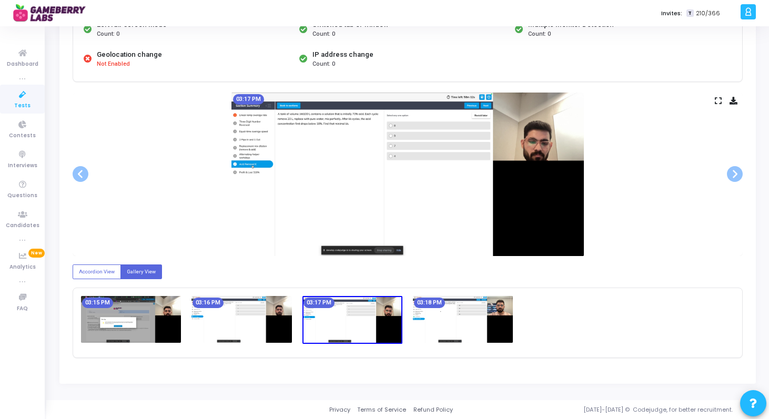
click at [265, 327] on img at bounding box center [241, 319] width 100 height 46
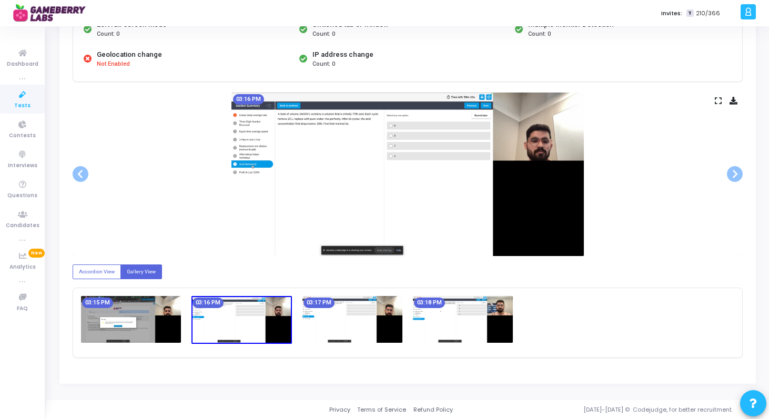
click at [347, 326] on img at bounding box center [352, 319] width 100 height 46
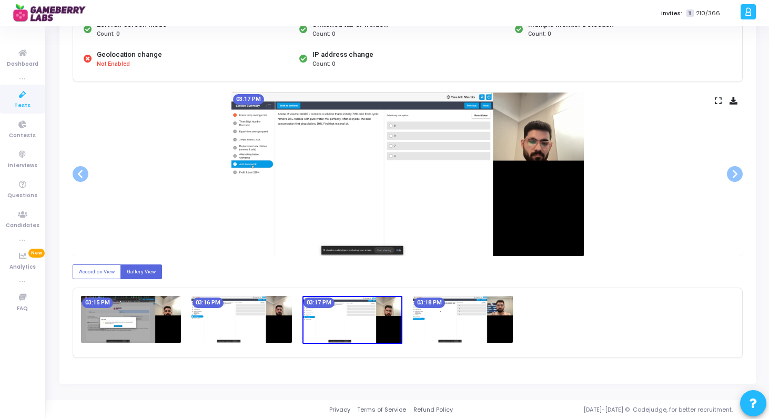
click at [419, 313] on img at bounding box center [463, 319] width 100 height 46
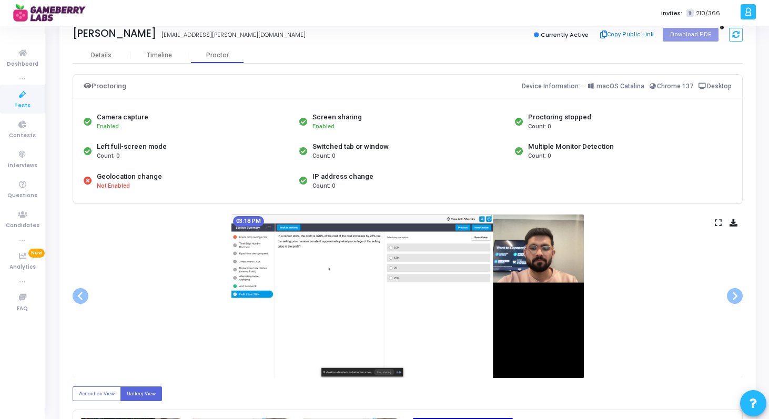
scroll to position [0, 0]
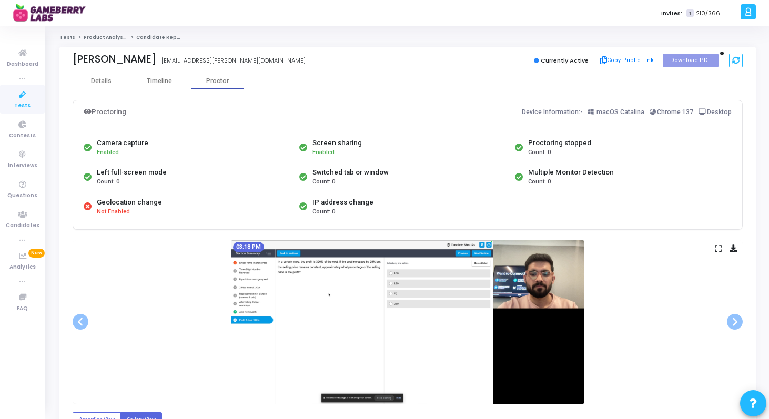
click at [716, 249] on icon at bounding box center [717, 248] width 7 height 6
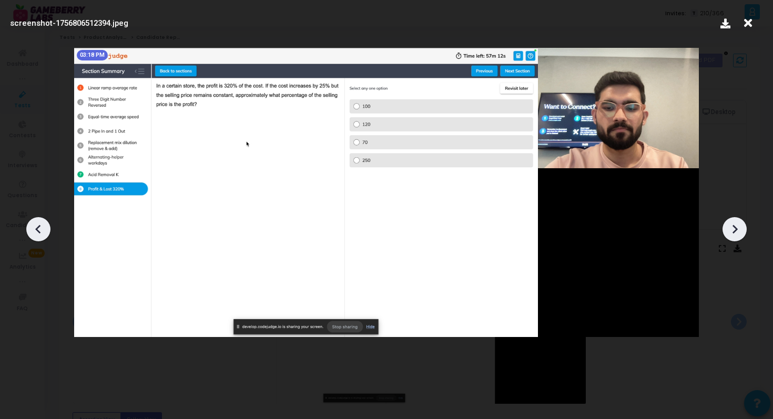
click at [738, 232] on icon at bounding box center [734, 229] width 16 height 16
click at [731, 226] on icon at bounding box center [734, 229] width 16 height 16
click at [39, 232] on icon at bounding box center [37, 228] width 5 height 9
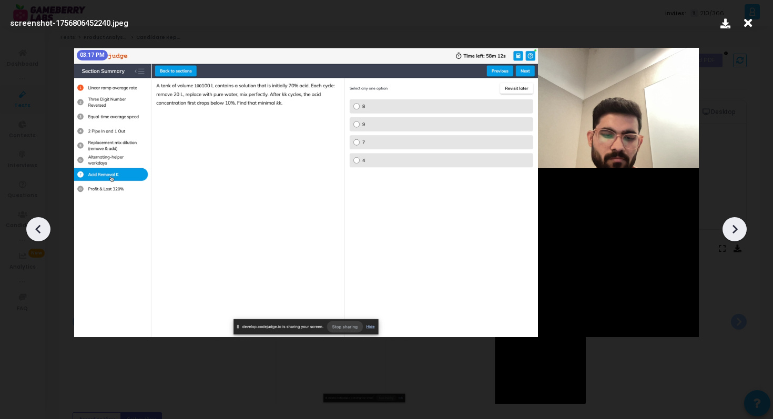
click at [744, 19] on icon at bounding box center [748, 23] width 16 height 20
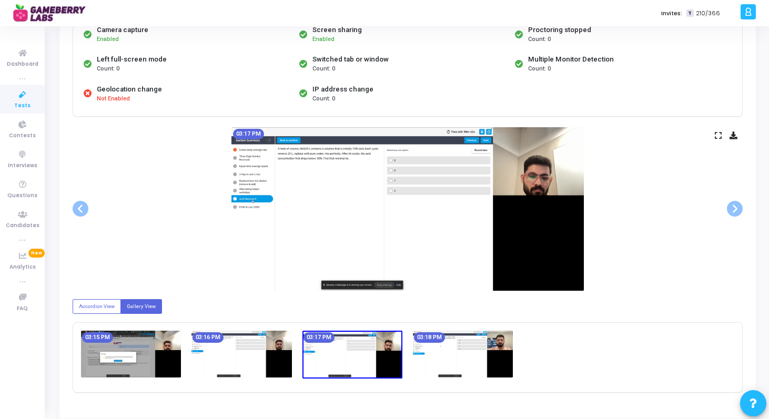
scroll to position [148, 0]
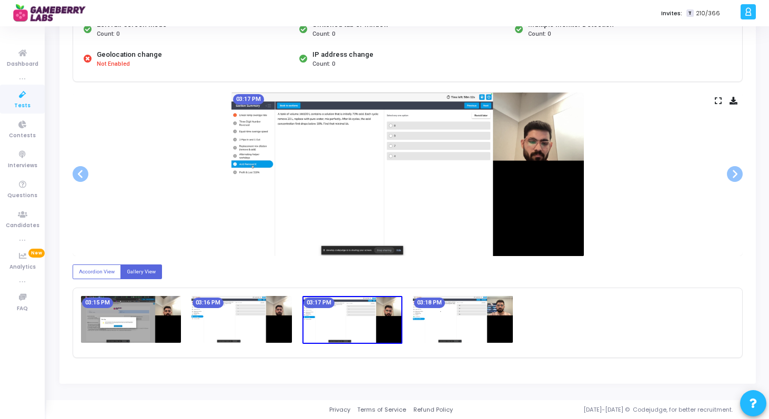
click at [476, 323] on img at bounding box center [463, 319] width 100 height 46
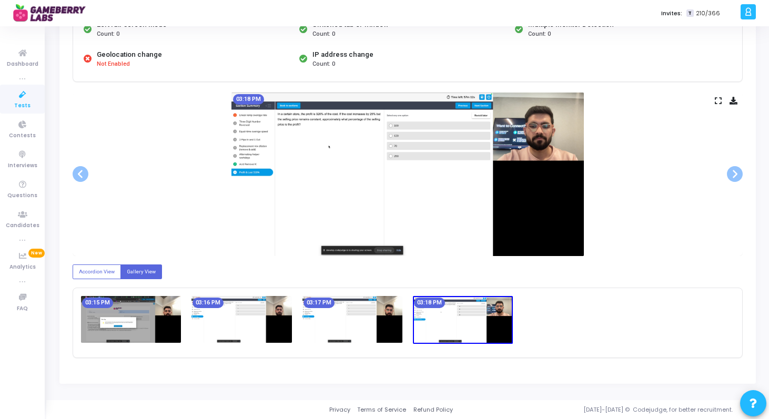
click at [717, 99] on icon at bounding box center [717, 101] width 7 height 6
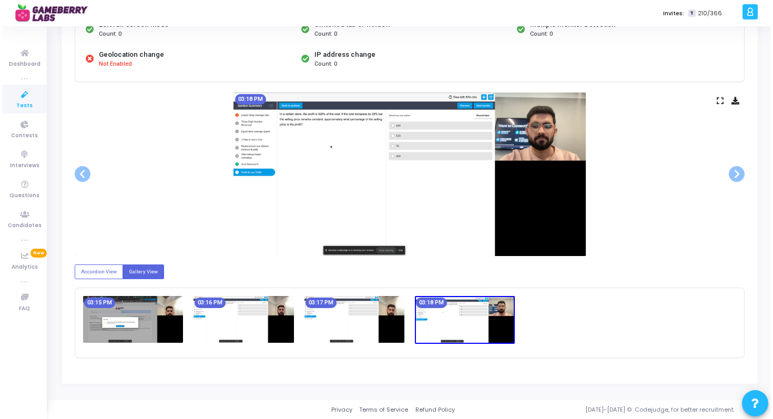
scroll to position [0, 0]
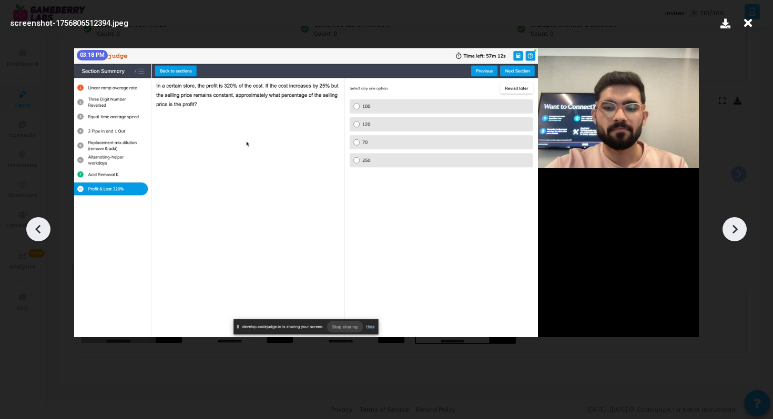
click at [744, 28] on icon at bounding box center [748, 23] width 16 height 20
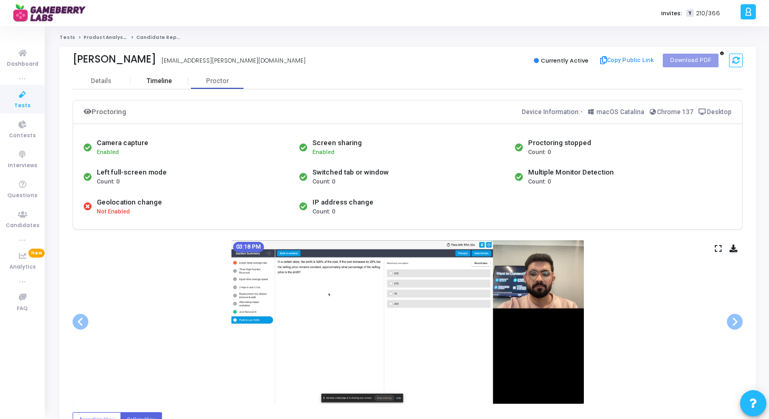
click at [157, 83] on div "Timeline" at bounding box center [159, 81] width 25 height 8
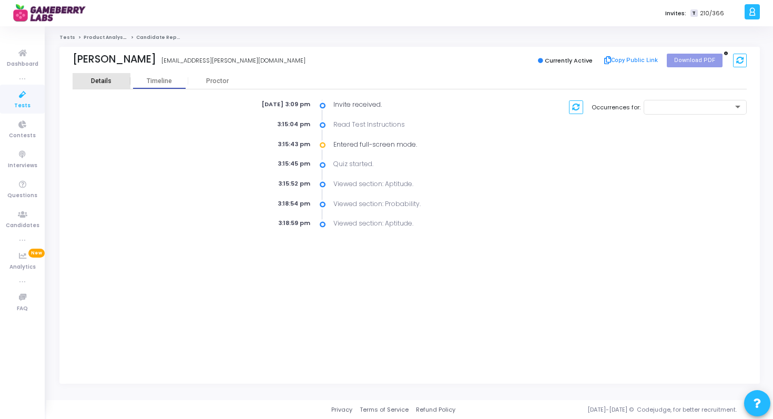
click at [105, 79] on div "Details" at bounding box center [101, 81] width 21 height 8
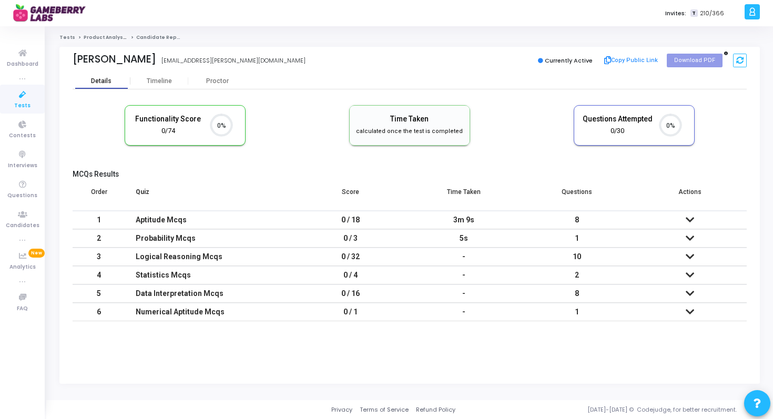
scroll to position [22, 27]
click at [151, 79] on div "Timeline" at bounding box center [159, 81] width 25 height 8
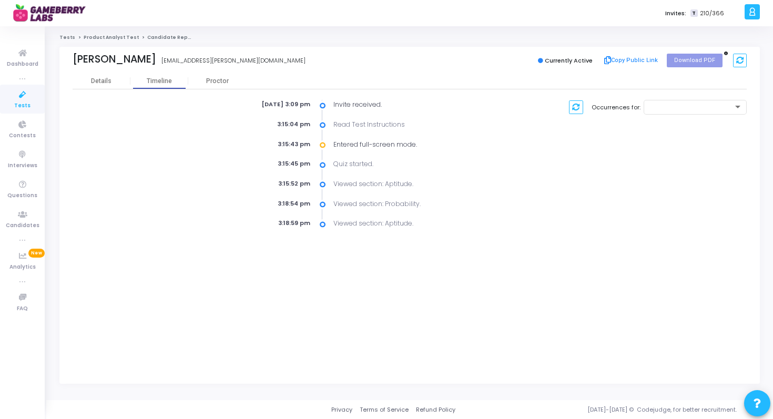
click at [100, 38] on link "Product Analyst Test" at bounding box center [111, 37] width 55 height 6
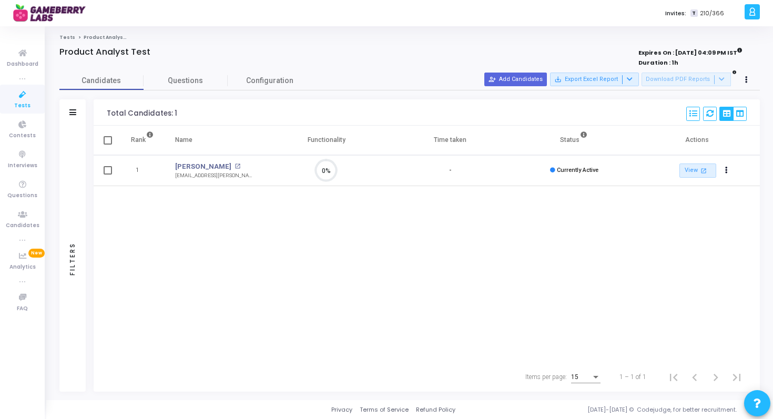
scroll to position [22, 27]
